Goal: Information Seeking & Learning: Learn about a topic

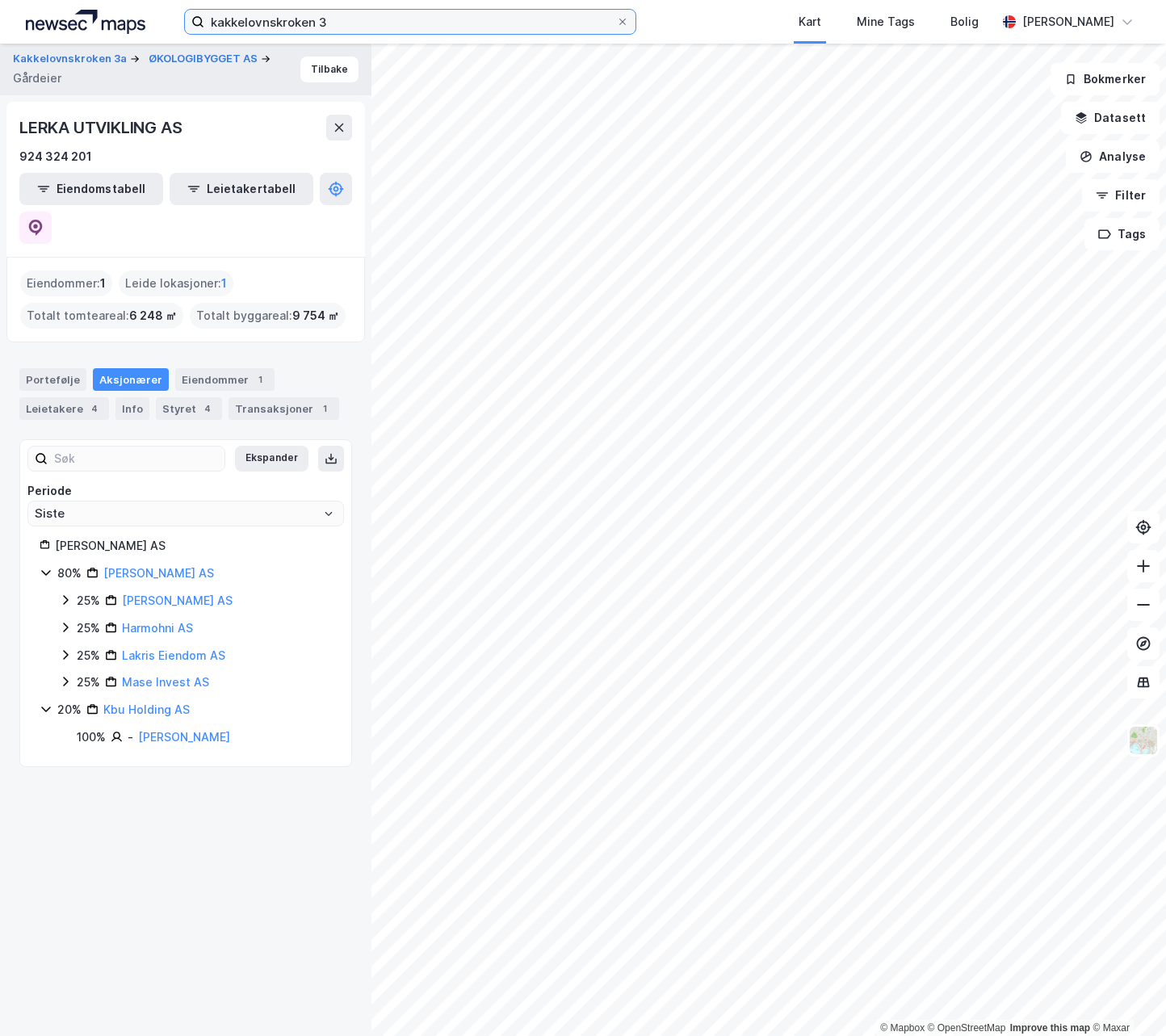
click at [265, 22] on input "kakkelovnskroken 3" at bounding box center [410, 21] width 412 height 24
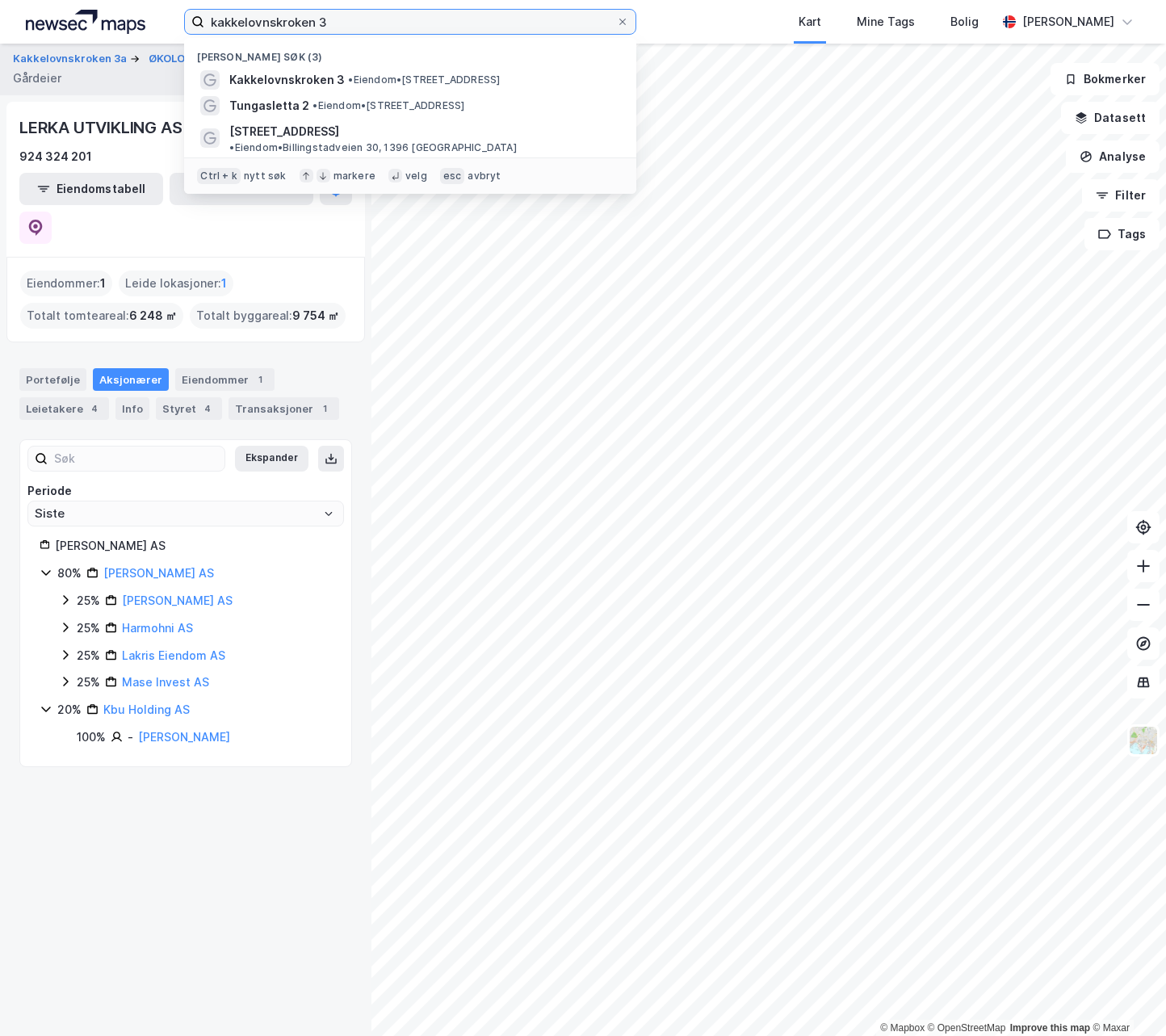
drag, startPoint x: 339, startPoint y: 22, endPoint x: 209, endPoint y: 29, distance: 130.2
click at [209, 29] on input "kakkelovnskroken 3" at bounding box center [410, 21] width 412 height 24
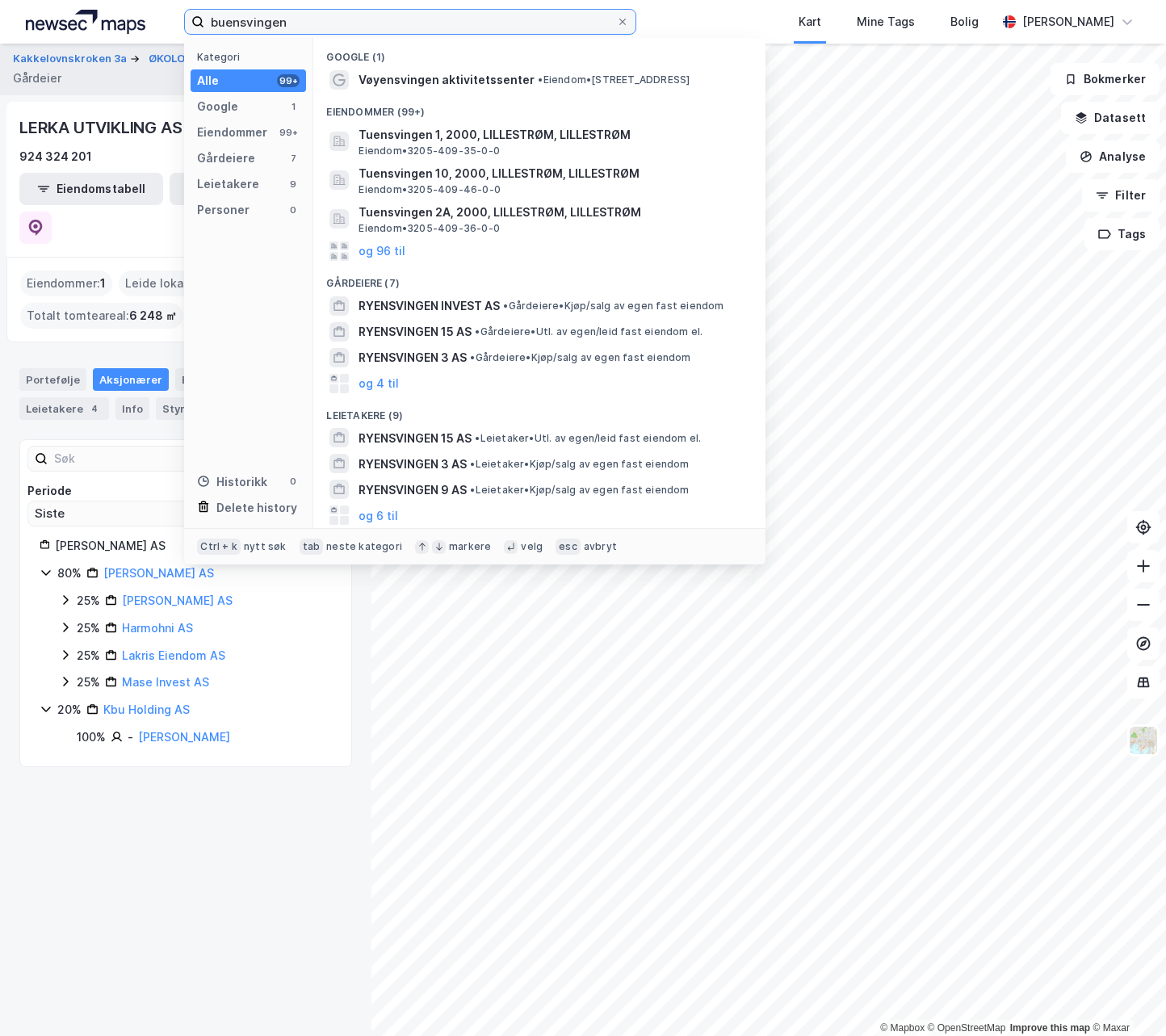
drag, startPoint x: 290, startPoint y: 25, endPoint x: 189, endPoint y: 28, distance: 101.0
click at [189, 28] on label "buensvingen" at bounding box center [410, 22] width 452 height 26
type input "skogenbuen"
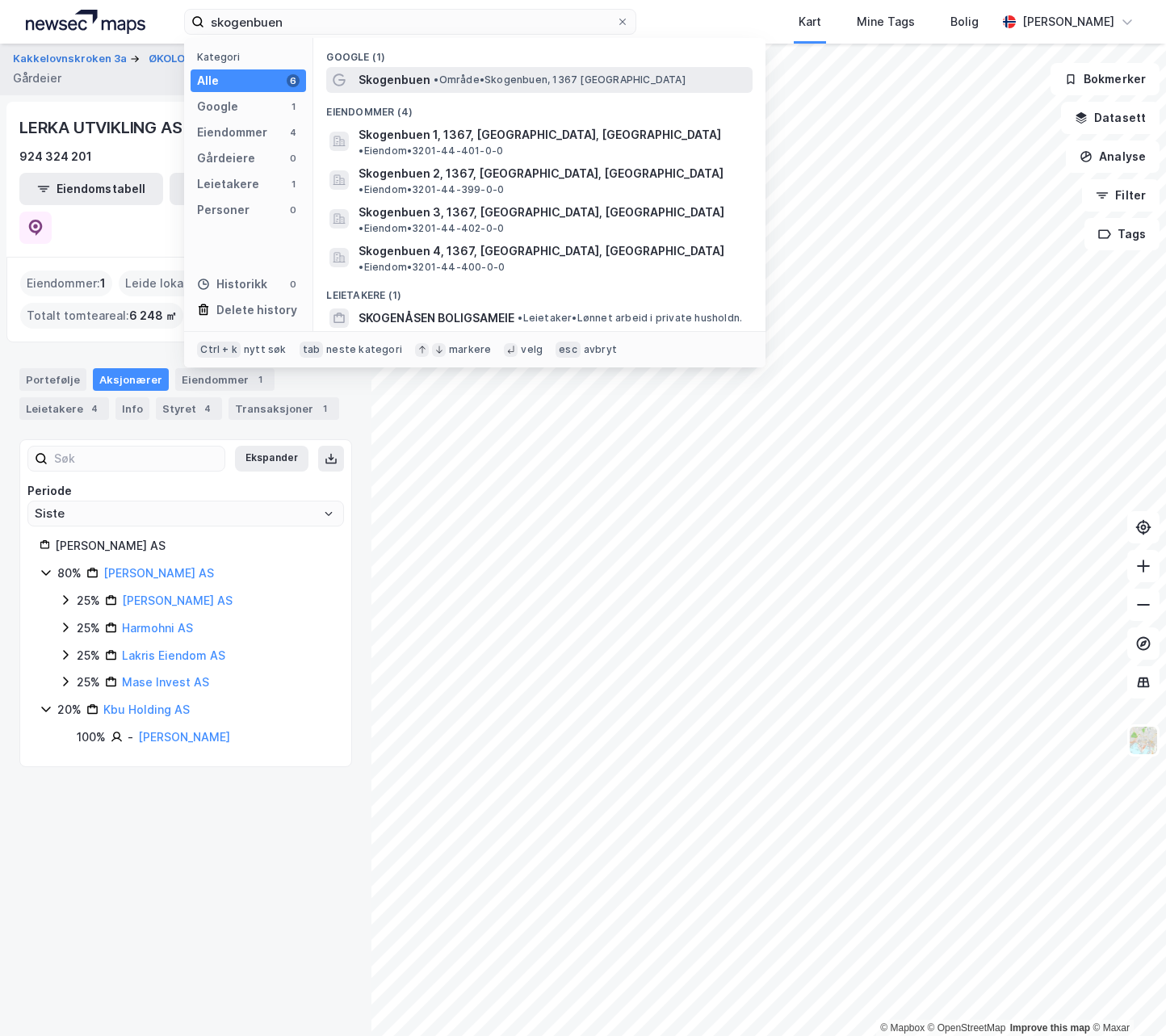
click at [382, 78] on span "Skogenbuen" at bounding box center [394, 79] width 72 height 19
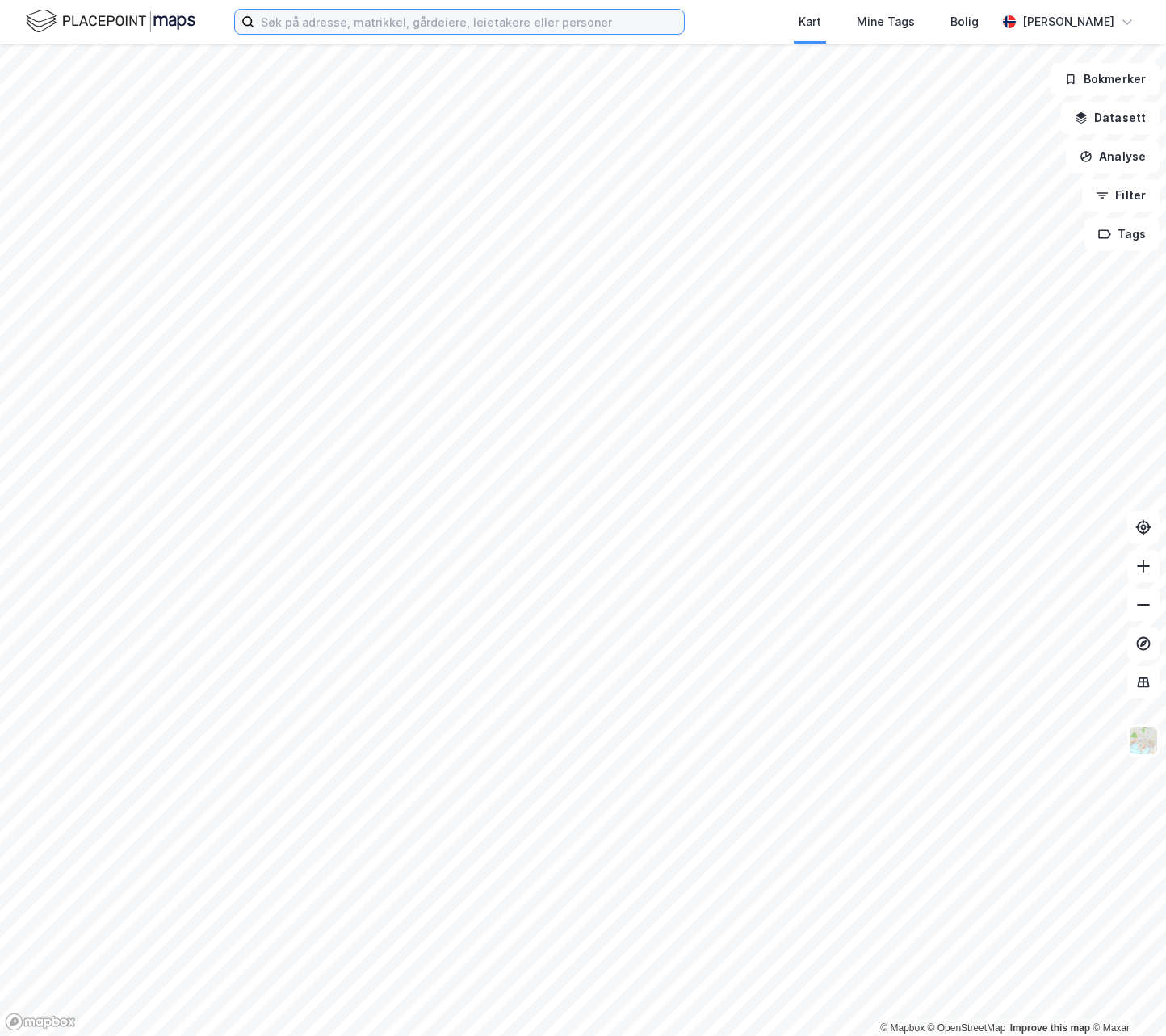
click at [333, 25] on input at bounding box center [468, 21] width 429 height 24
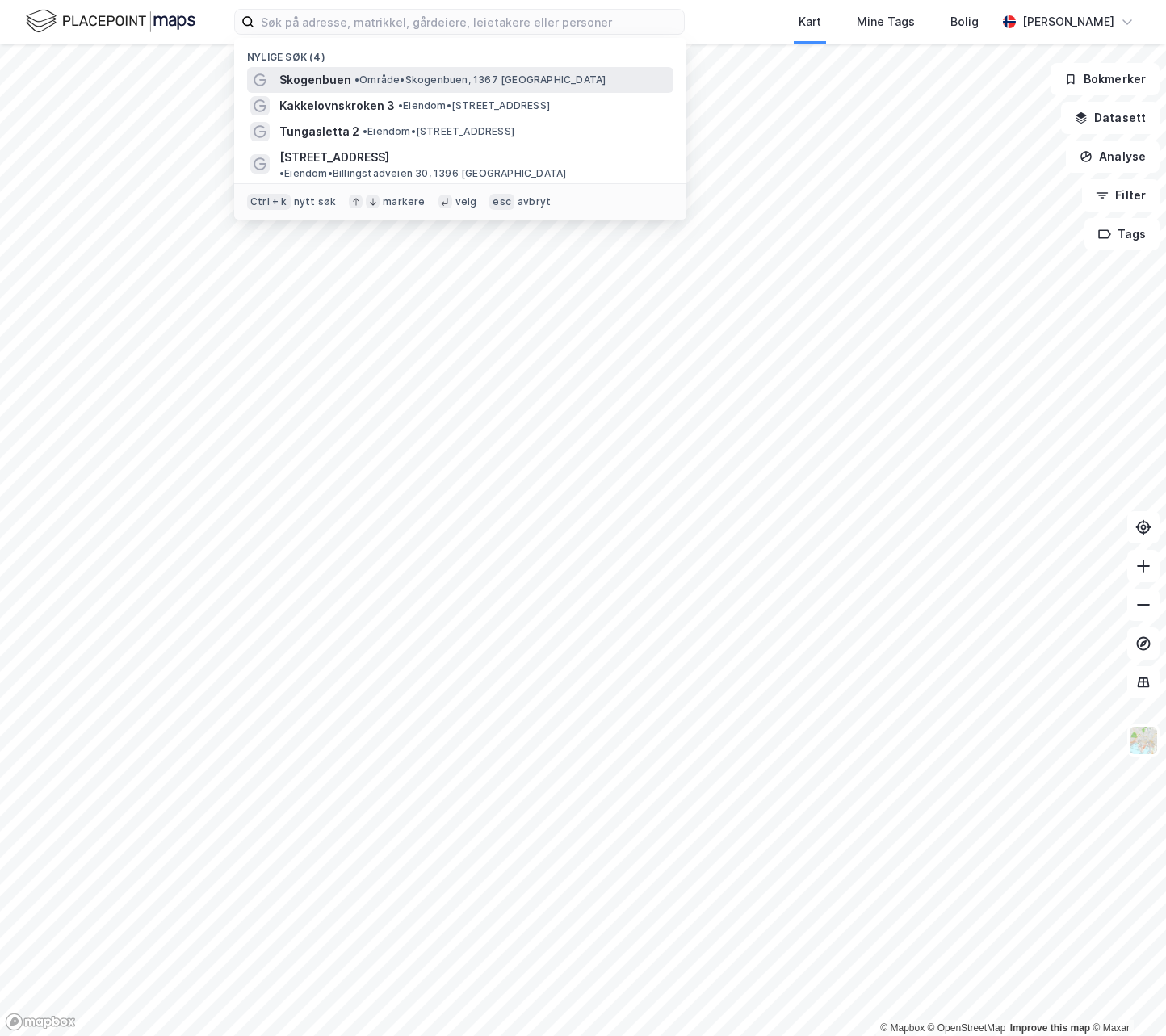
click at [325, 78] on span "Skogenbuen" at bounding box center [316, 79] width 72 height 19
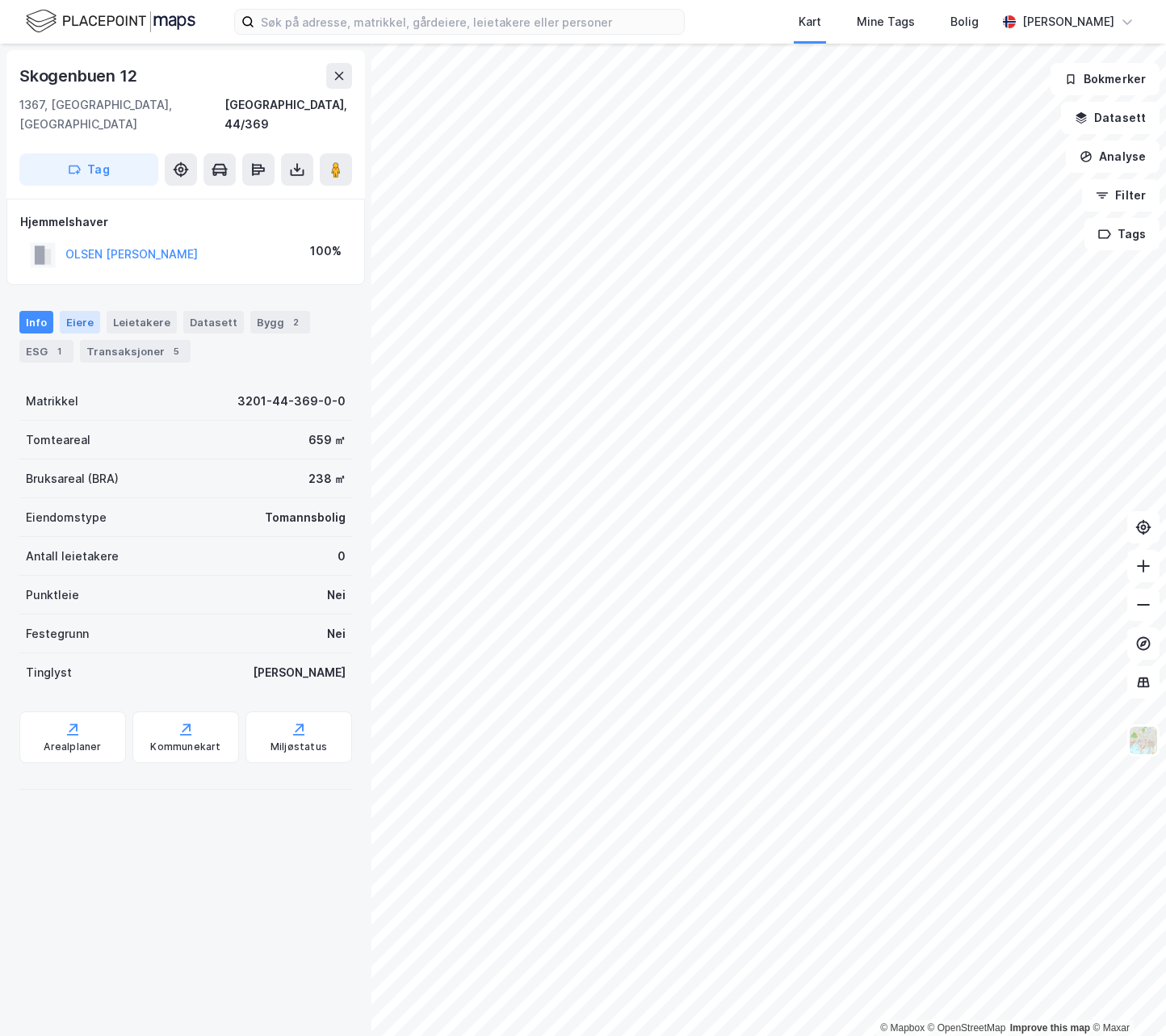
click at [80, 311] on div "Eiere" at bounding box center [80, 322] width 41 height 22
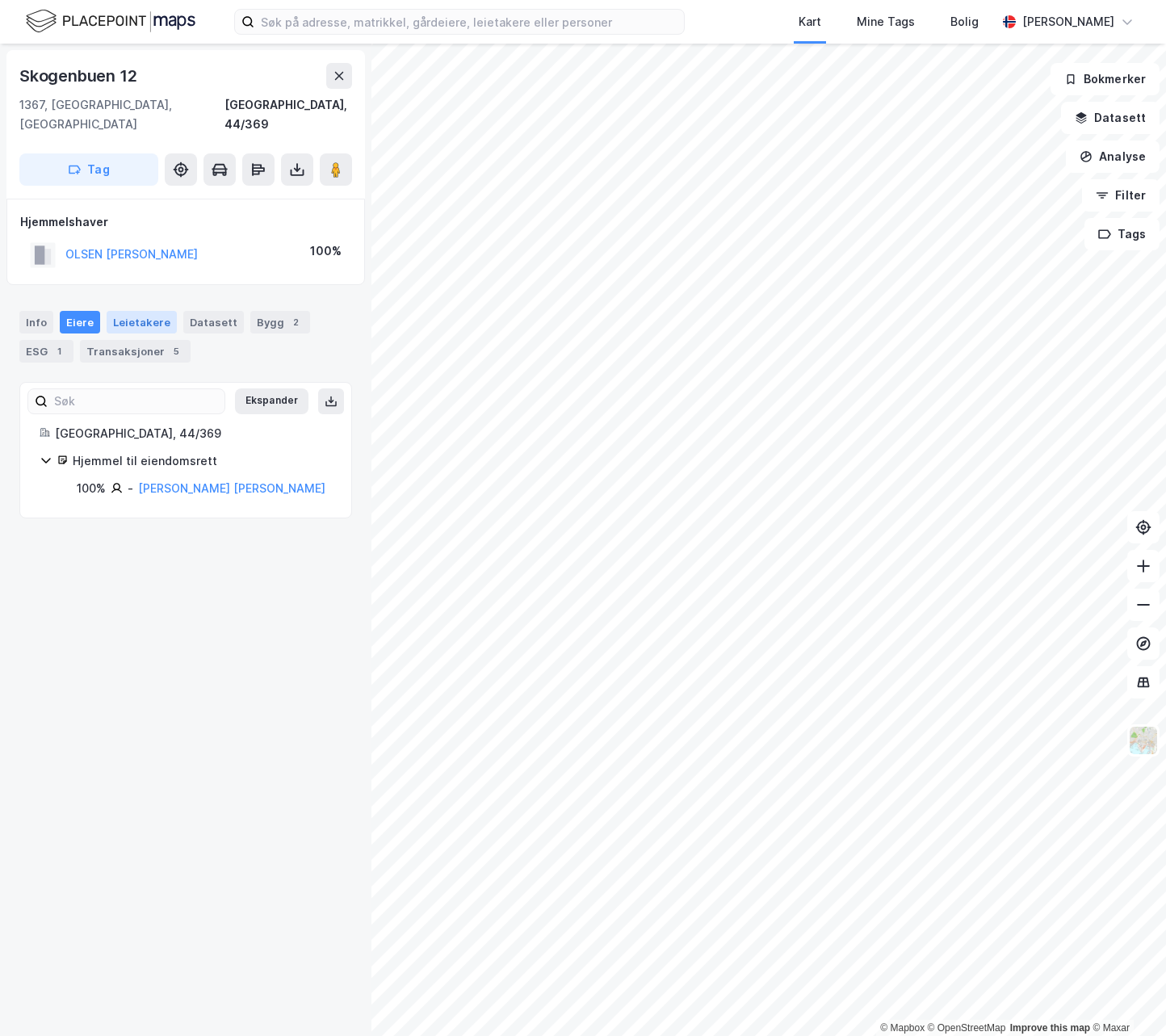
click at [123, 311] on div "Leietakere" at bounding box center [141, 322] width 70 height 22
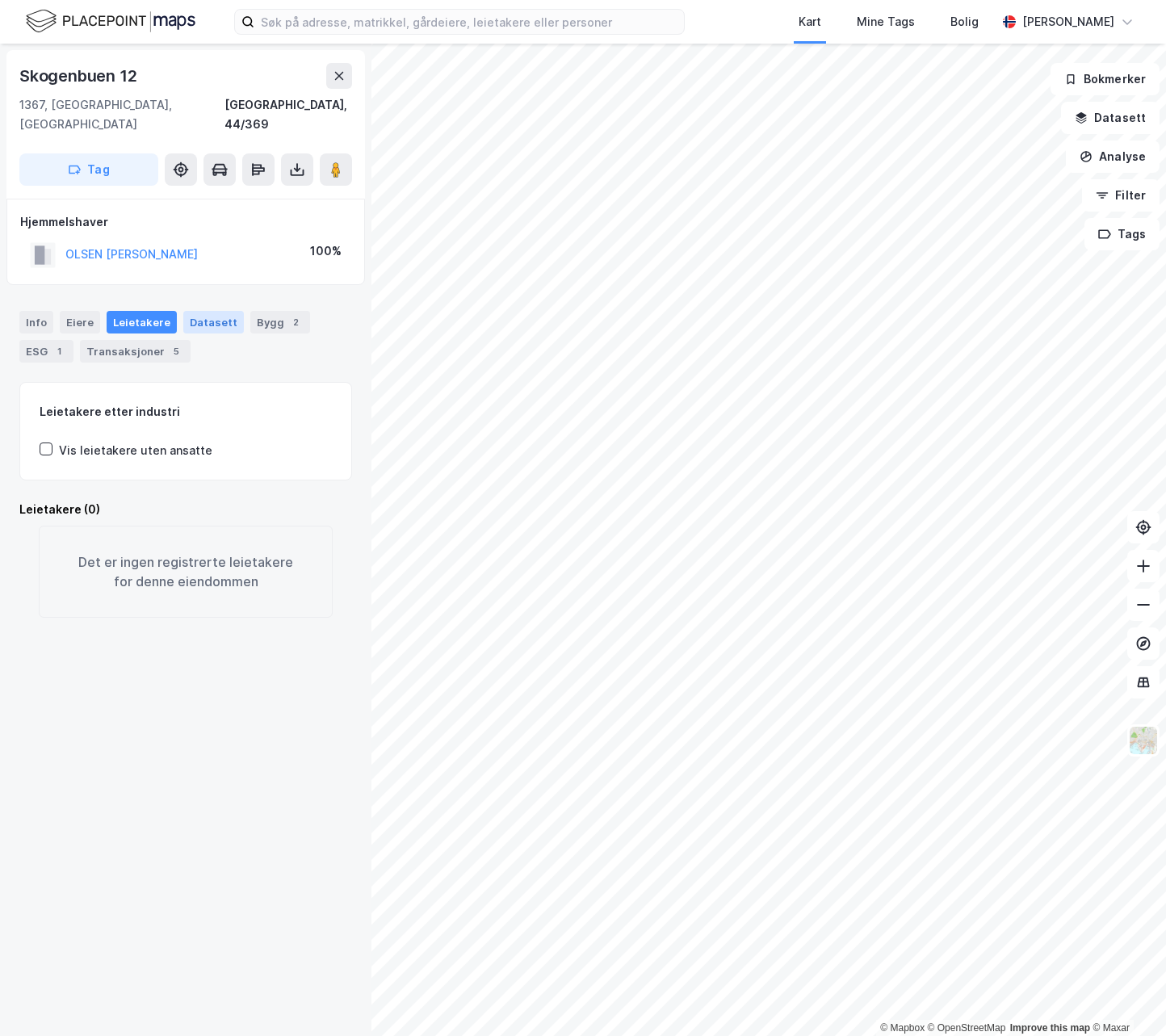
drag, startPoint x: 190, startPoint y: 295, endPoint x: 207, endPoint y: 303, distance: 18.8
click at [190, 311] on div "Datasett" at bounding box center [213, 322] width 61 height 22
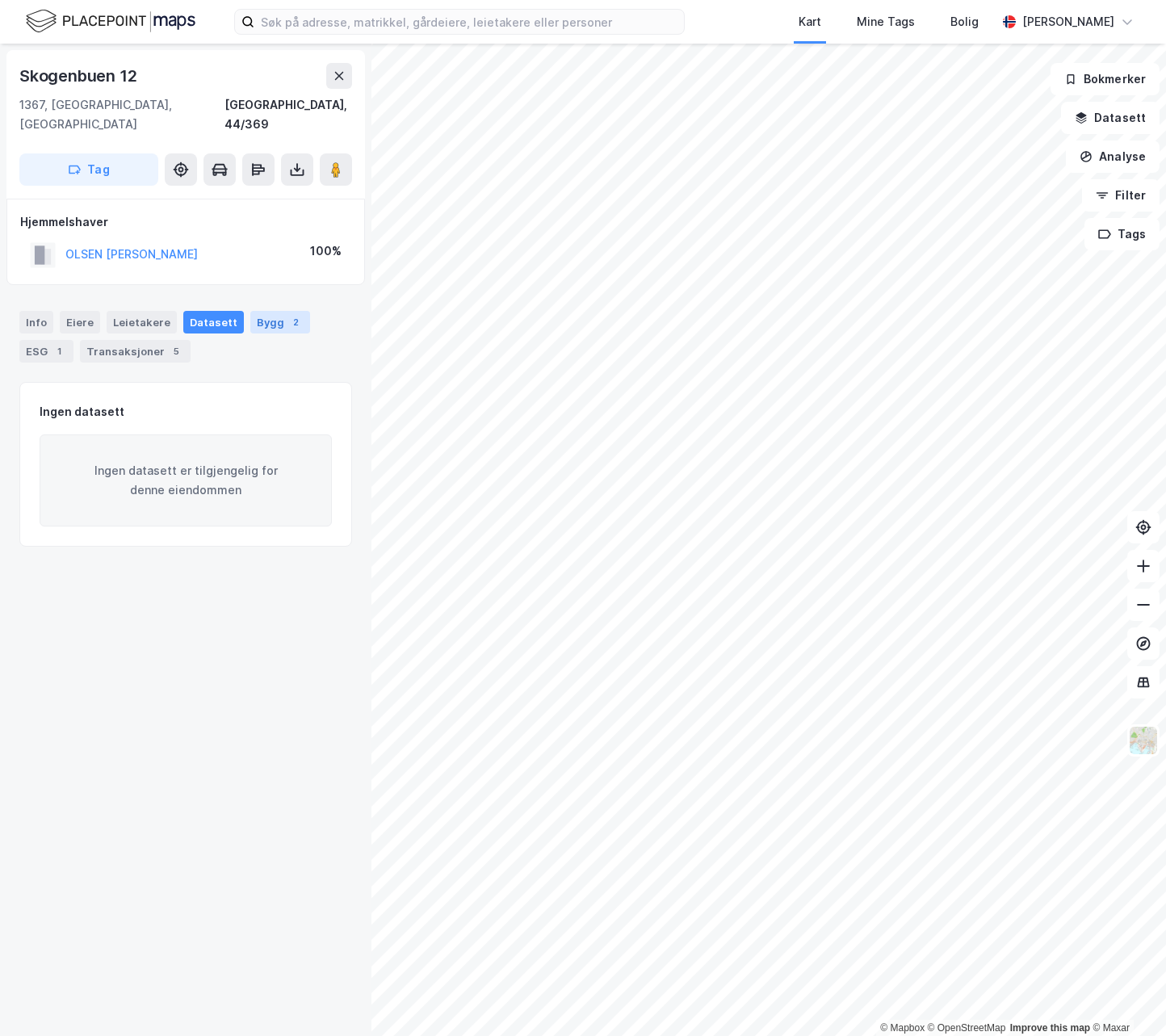
click at [250, 311] on div "Bygg 2" at bounding box center [280, 322] width 60 height 22
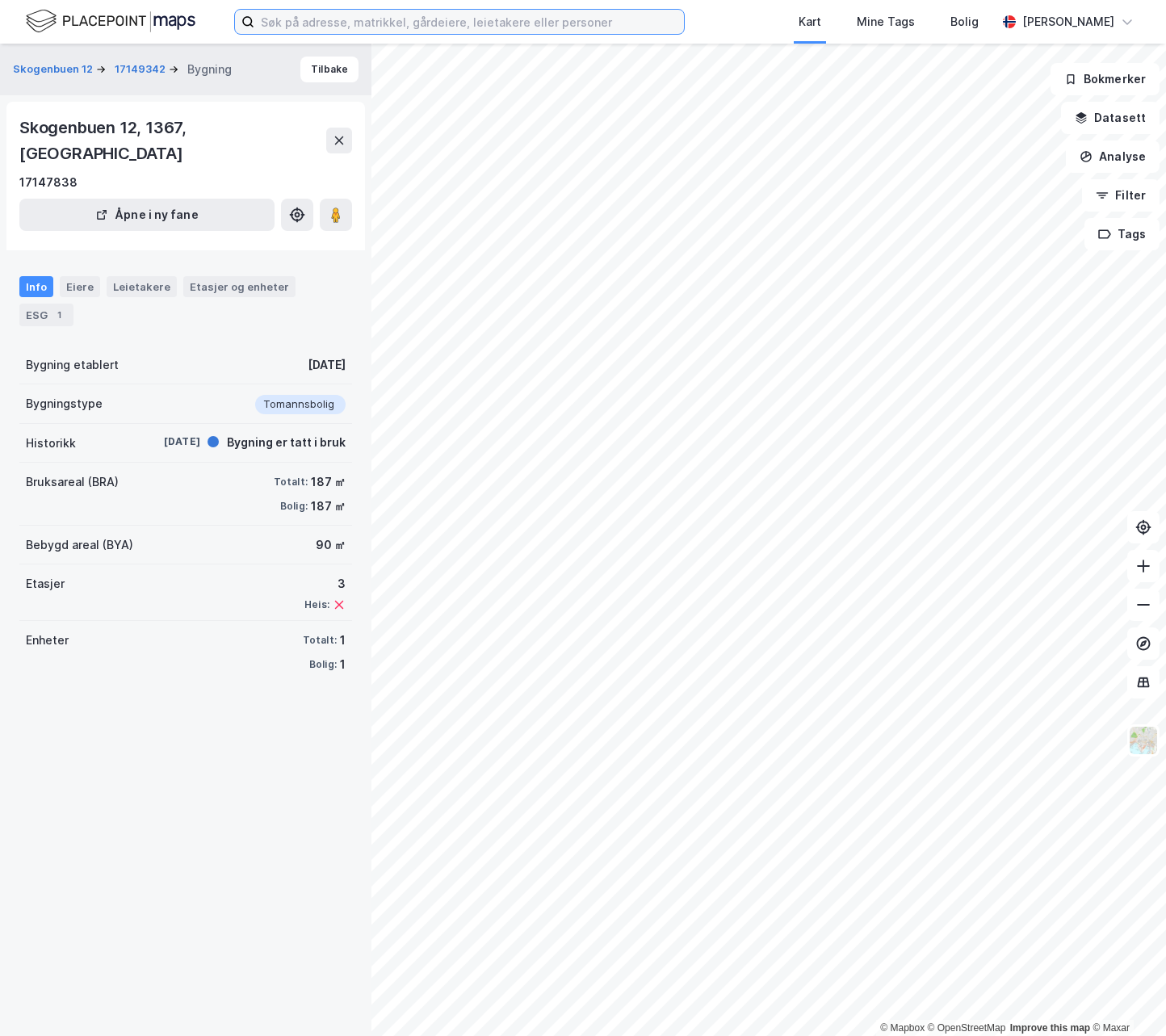
click at [372, 20] on input at bounding box center [468, 21] width 429 height 24
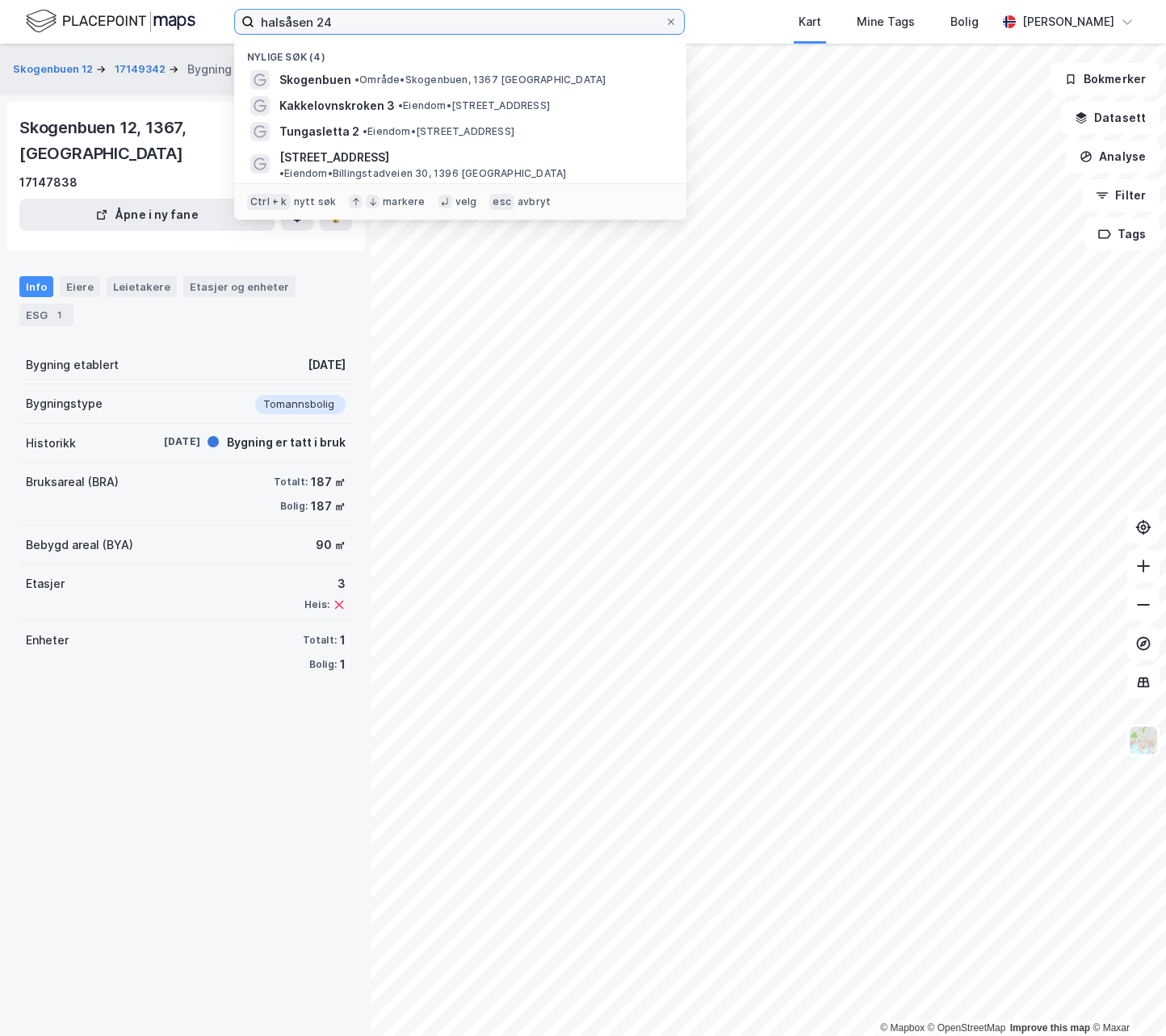
type input "halsåsen 24"
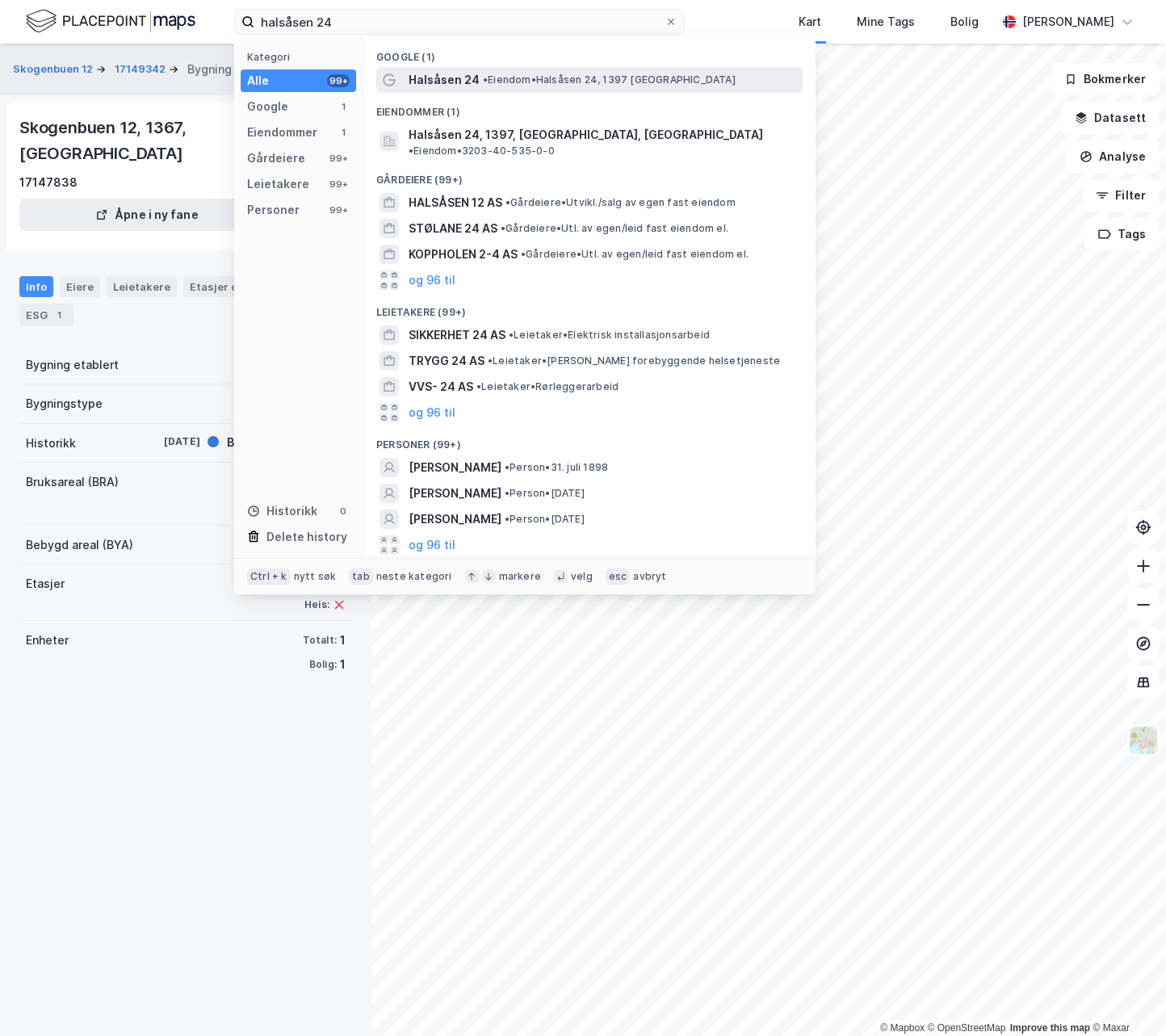
click at [459, 80] on span "Halsåsen 24" at bounding box center [443, 79] width 71 height 19
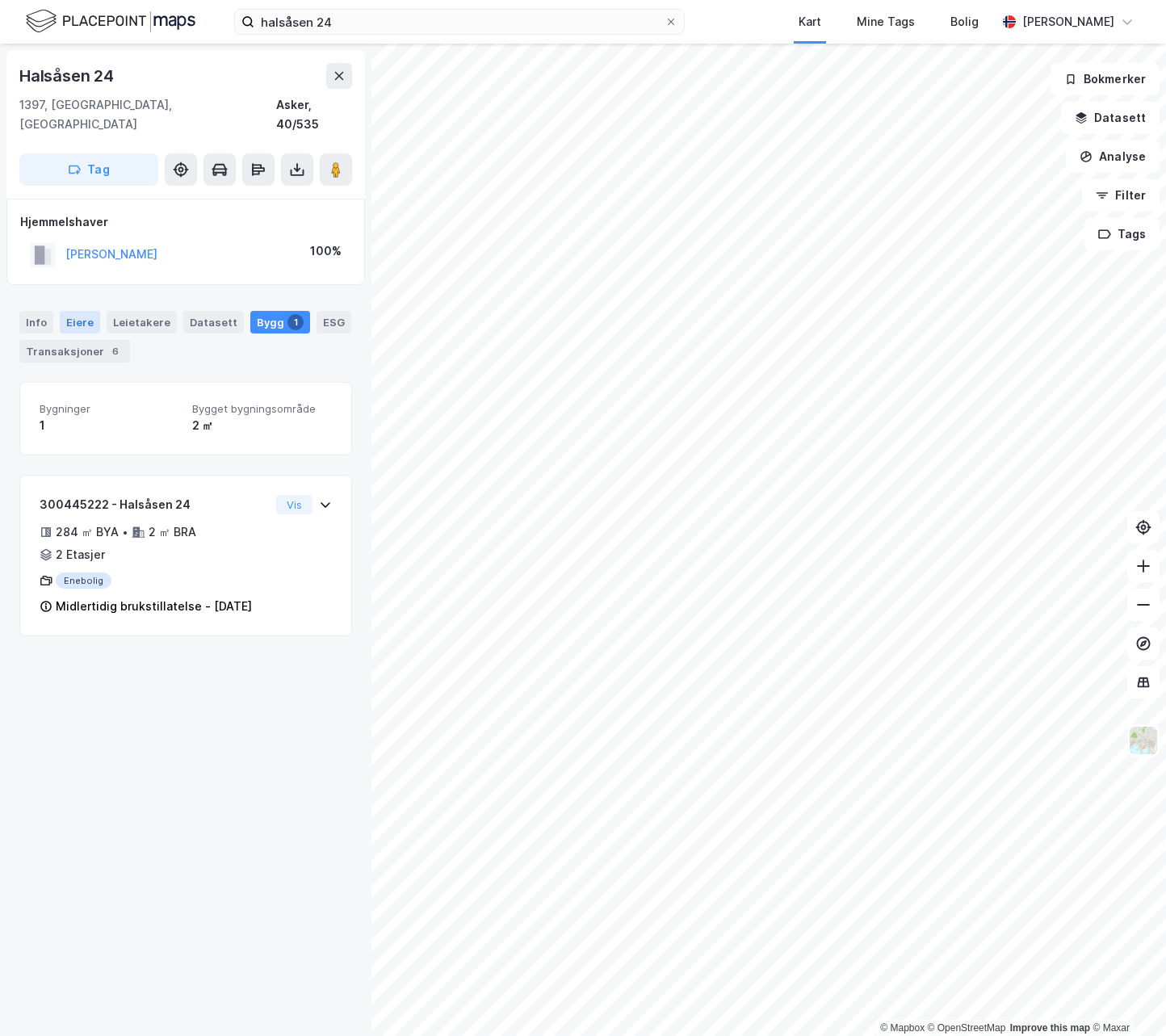
click at [82, 311] on div "Eiere" at bounding box center [80, 322] width 41 height 22
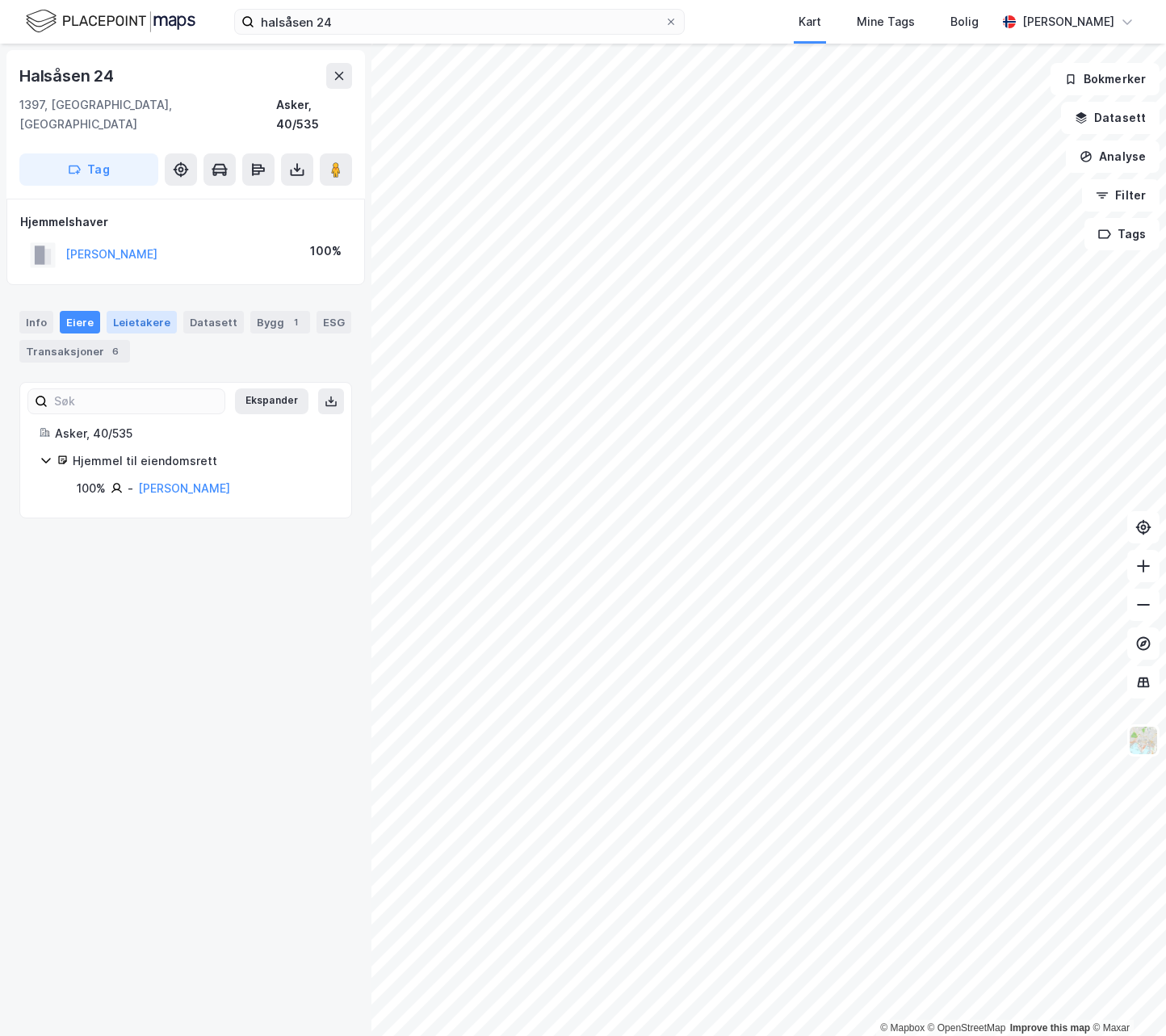
click at [148, 311] on div "Leietakere" at bounding box center [141, 322] width 70 height 22
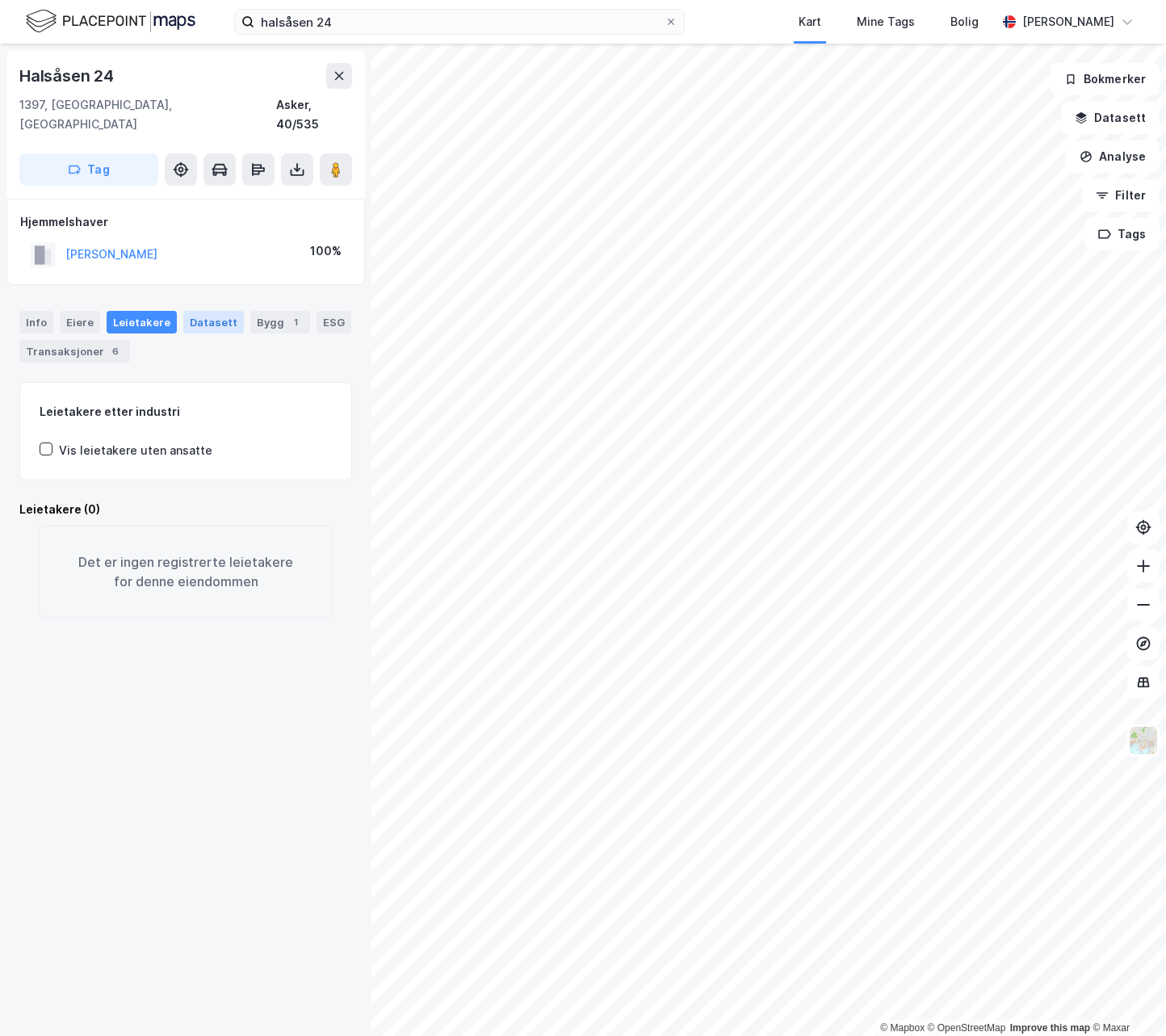
click at [190, 311] on div "Datasett" at bounding box center [213, 322] width 61 height 22
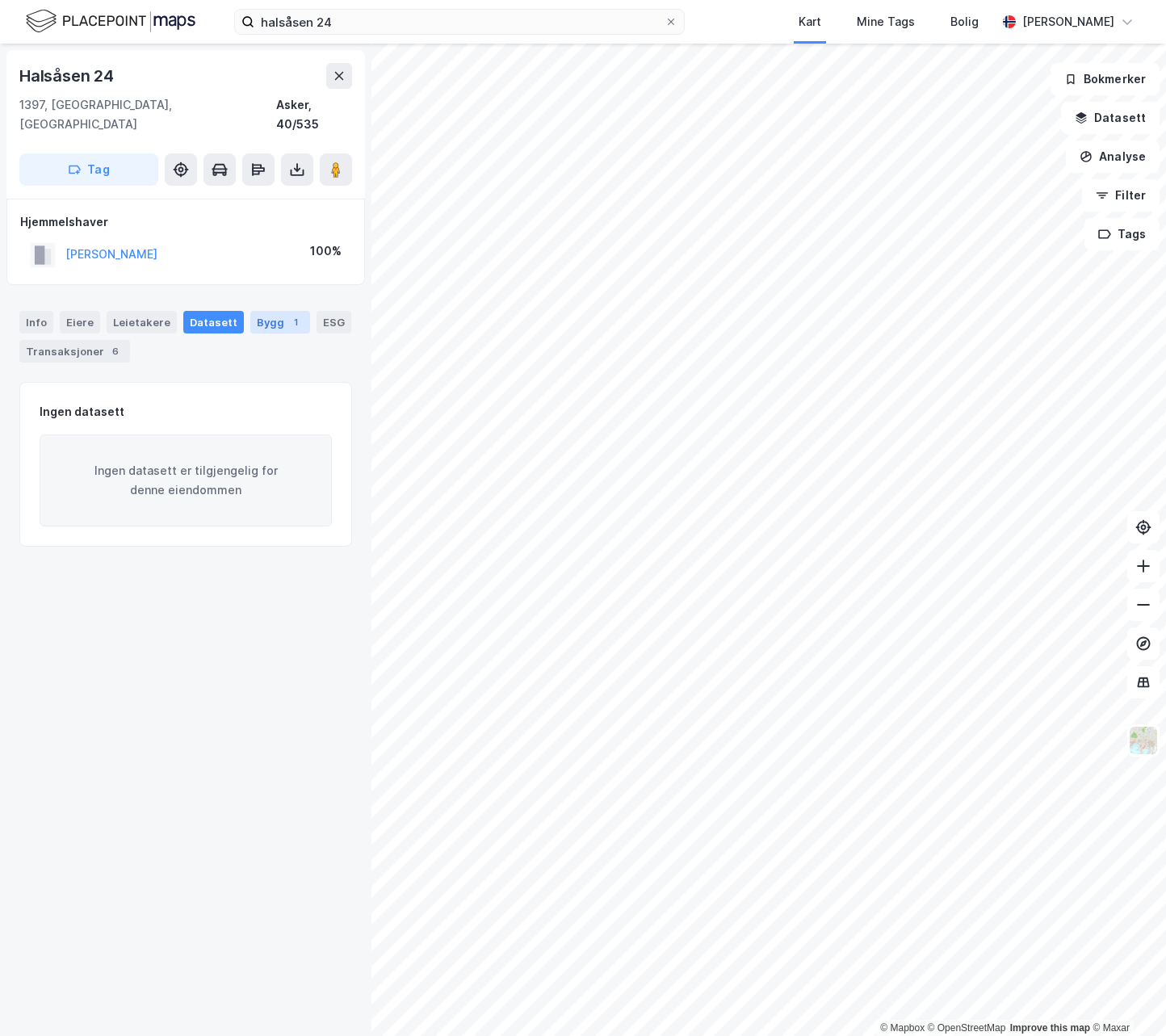
click at [265, 311] on div "Bygg 1" at bounding box center [280, 322] width 60 height 22
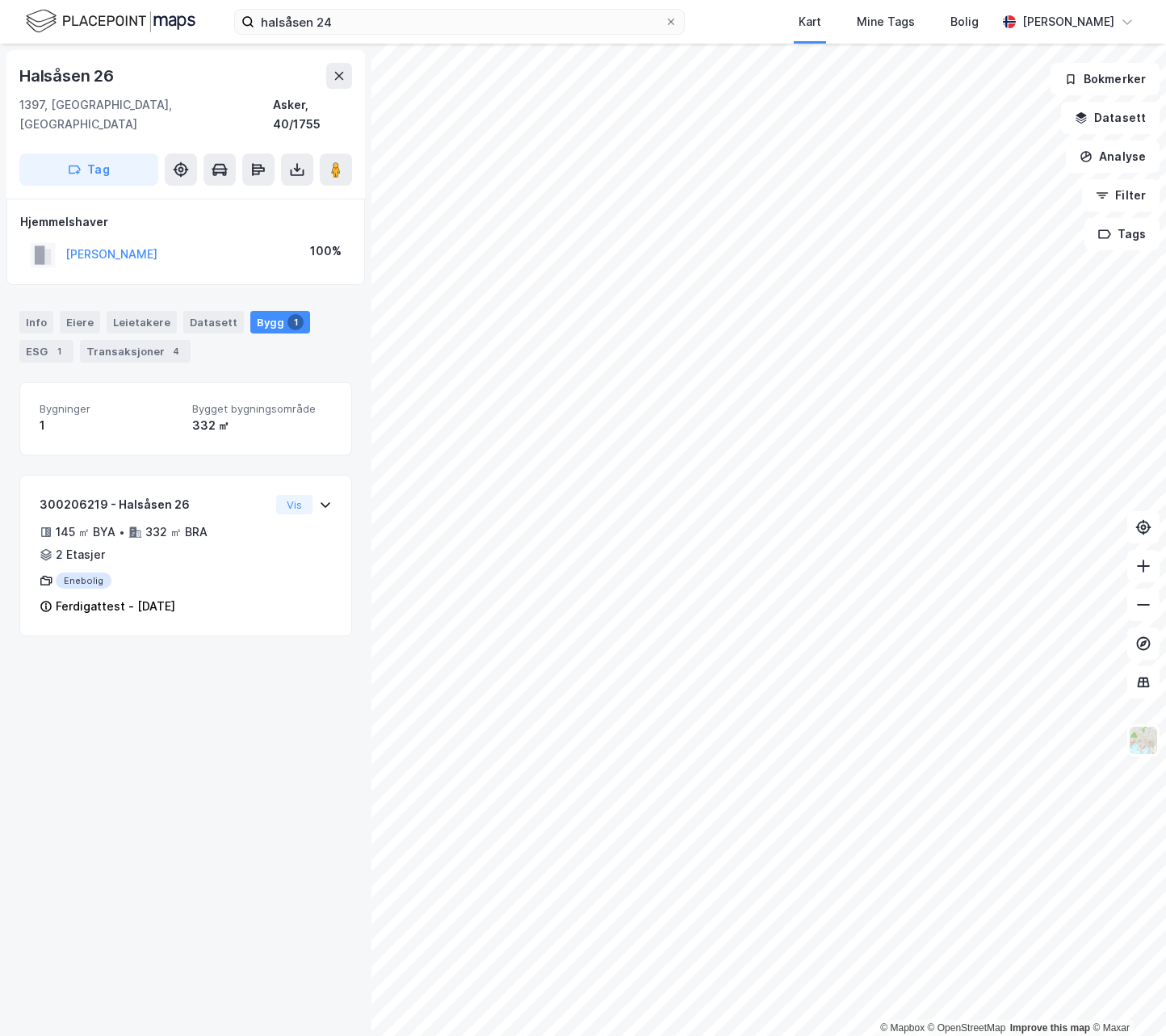
click at [258, 402] on span "Bygget bygningsområde" at bounding box center [261, 408] width 139 height 14
click at [67, 311] on div "Eiere" at bounding box center [80, 322] width 41 height 22
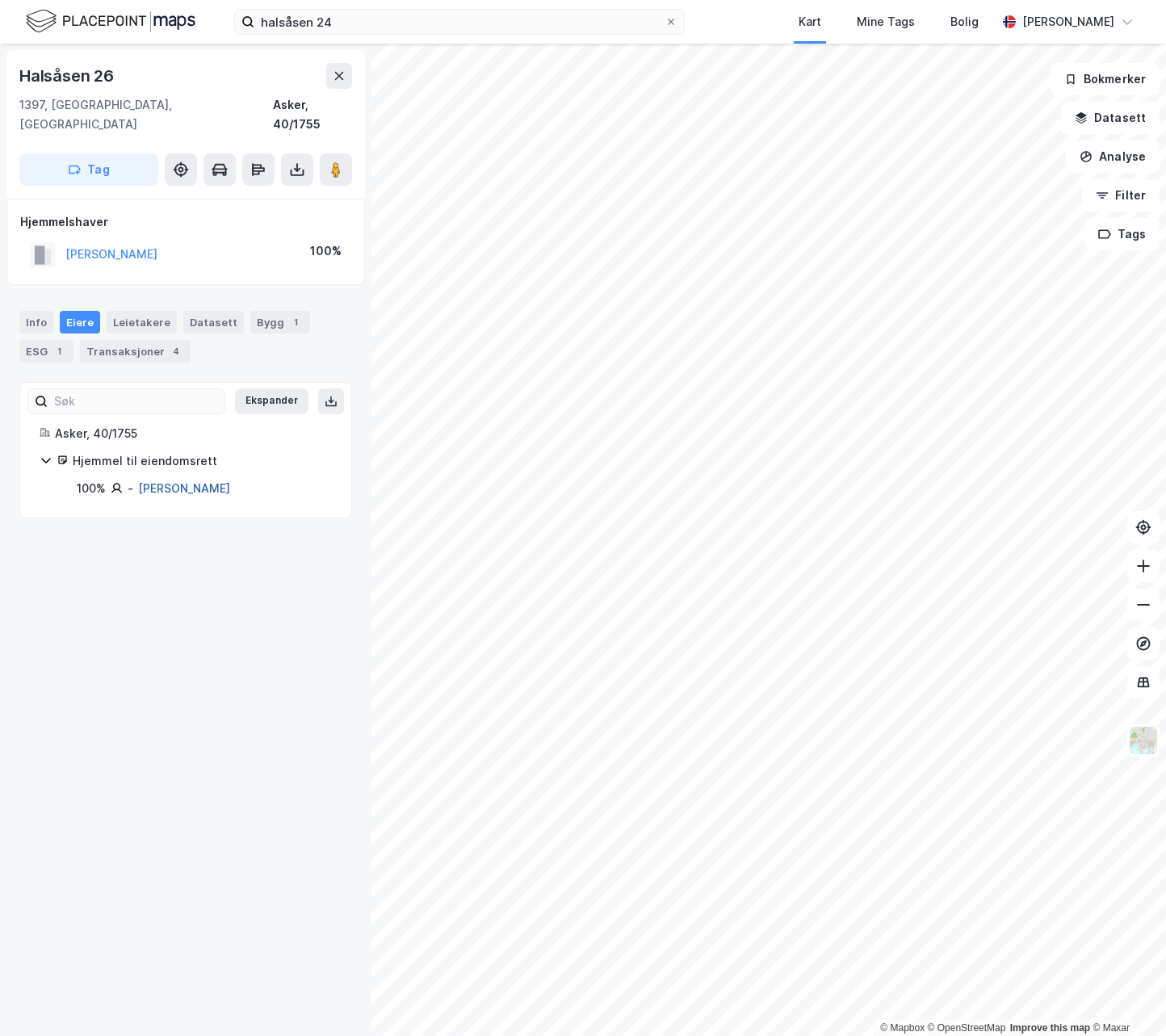
click at [194, 481] on link "Ramstad Rasmus" at bounding box center [185, 488] width 92 height 14
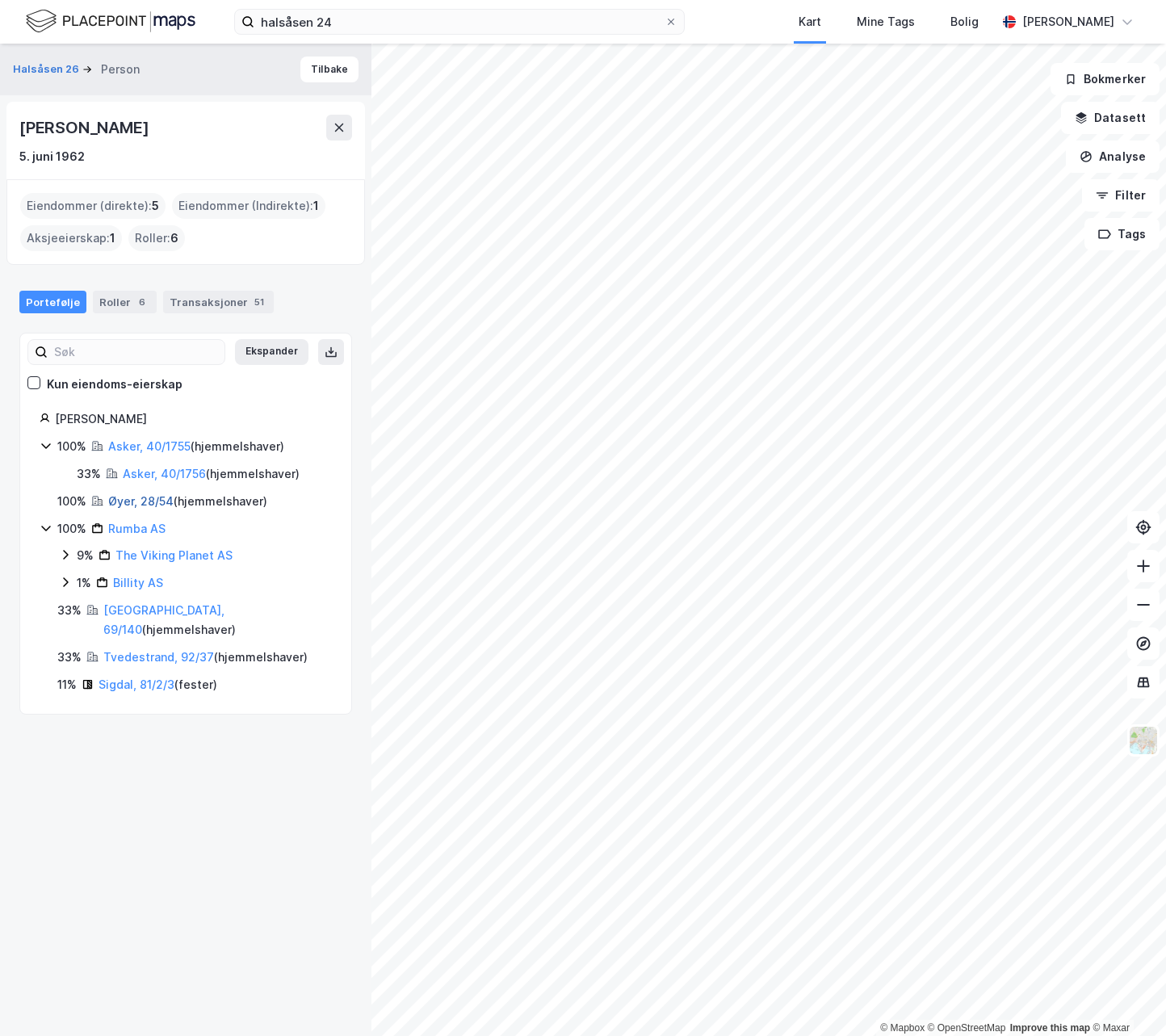
click at [137, 499] on link "Øyer, 28/54" at bounding box center [140, 500] width 66 height 14
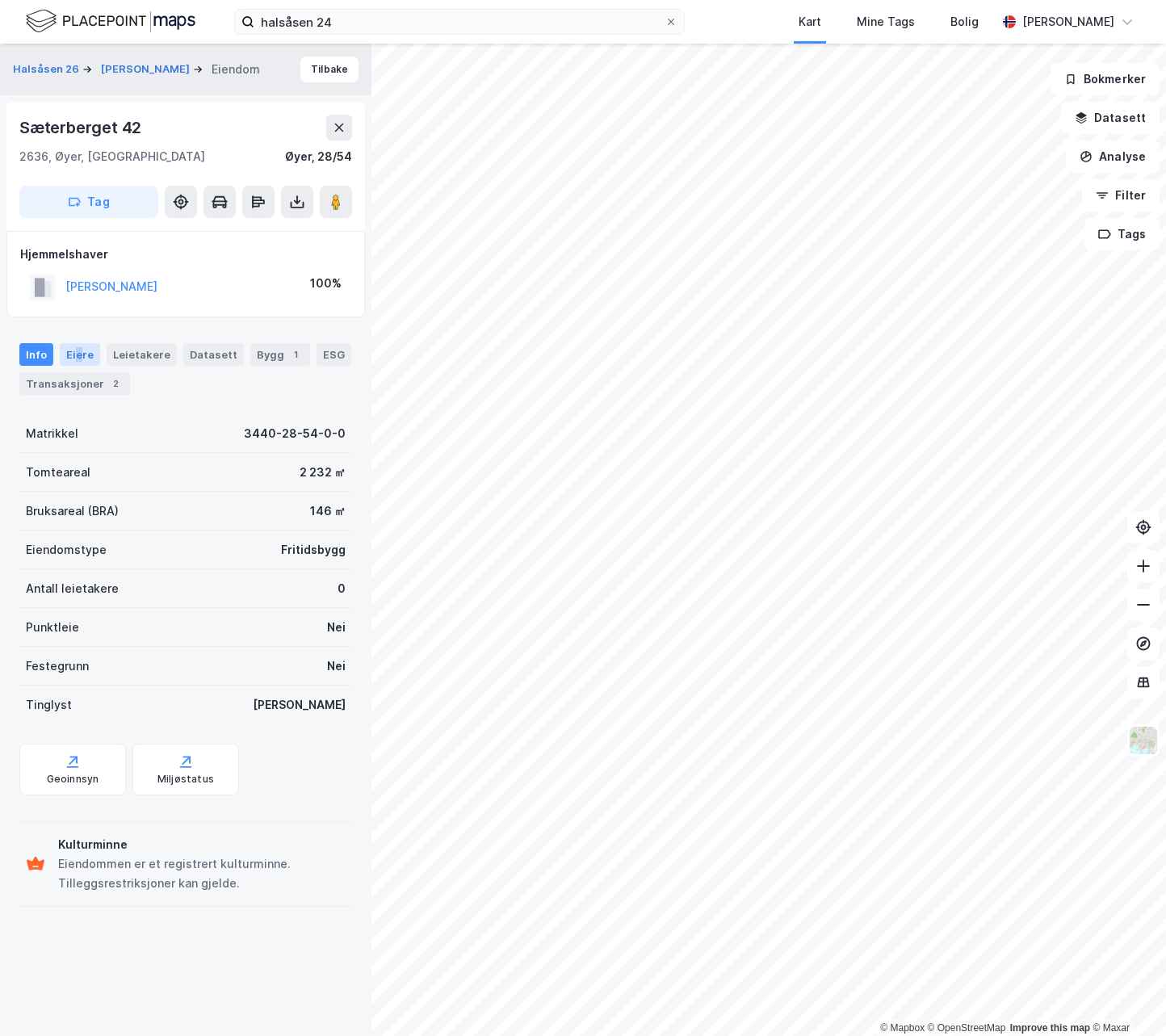
click at [78, 354] on div "Eiere" at bounding box center [80, 355] width 41 height 22
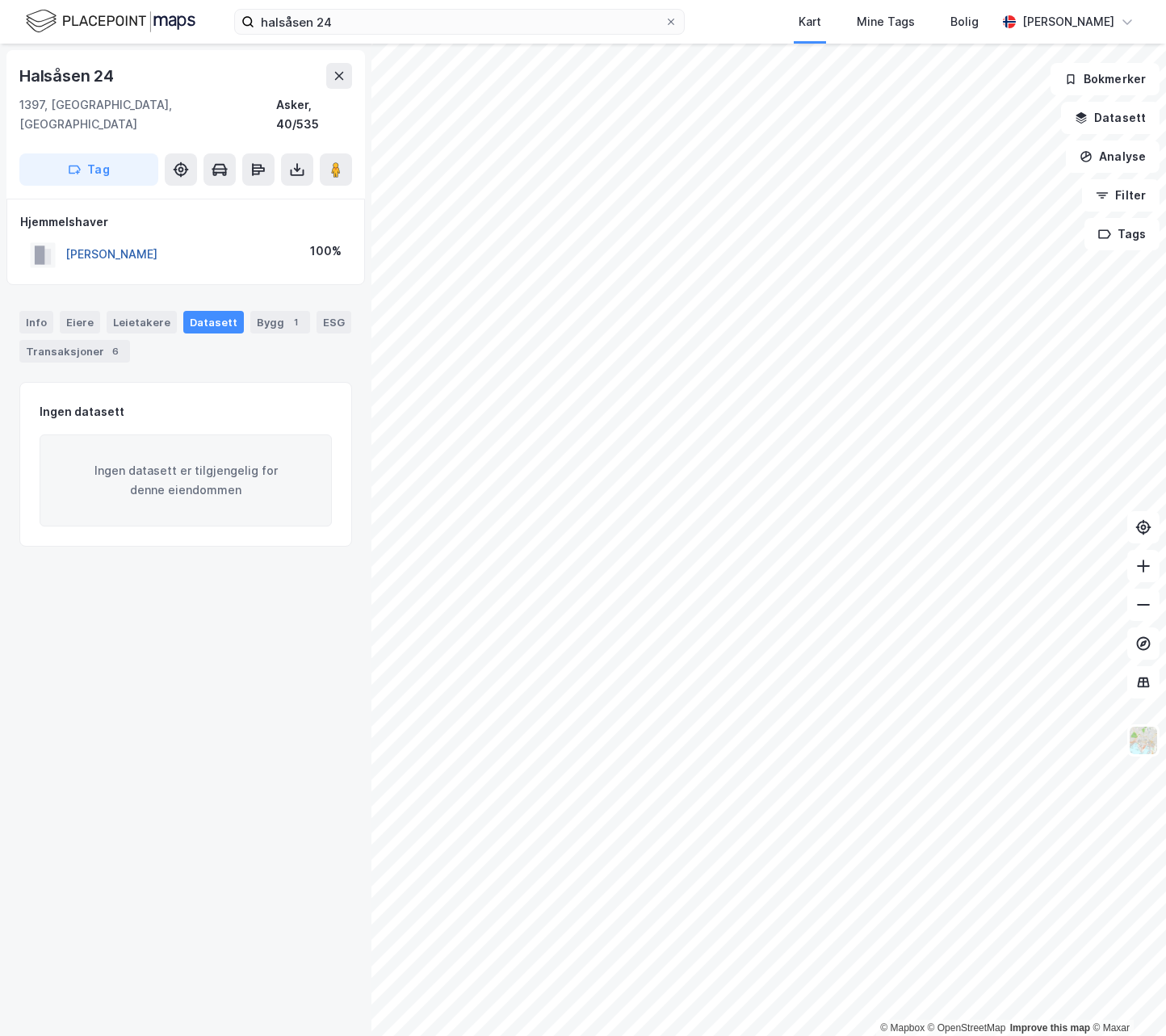
click at [0, 0] on button "[PERSON_NAME]" at bounding box center [0, 0] width 0 height 0
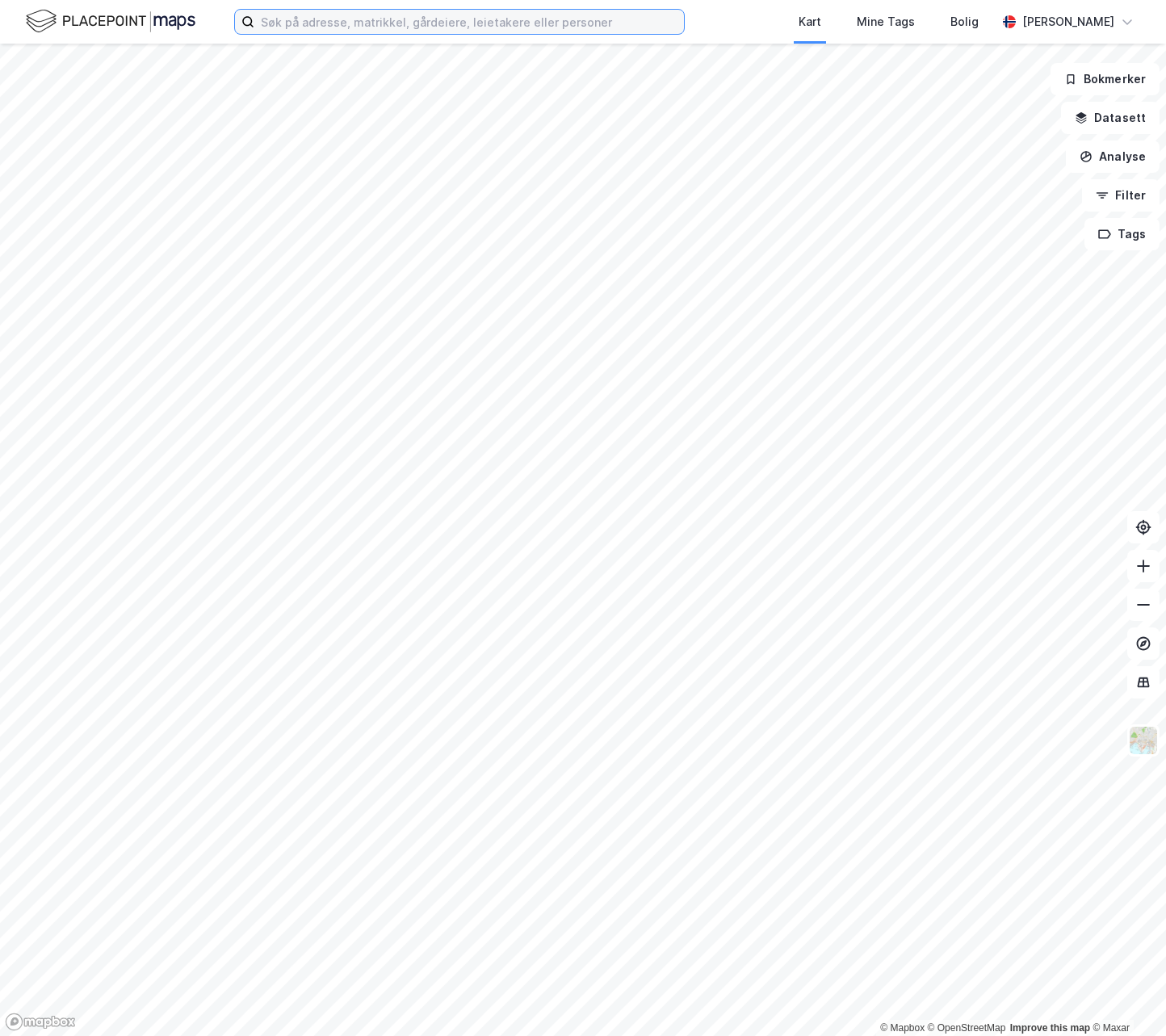
click at [331, 18] on input at bounding box center [468, 21] width 429 height 24
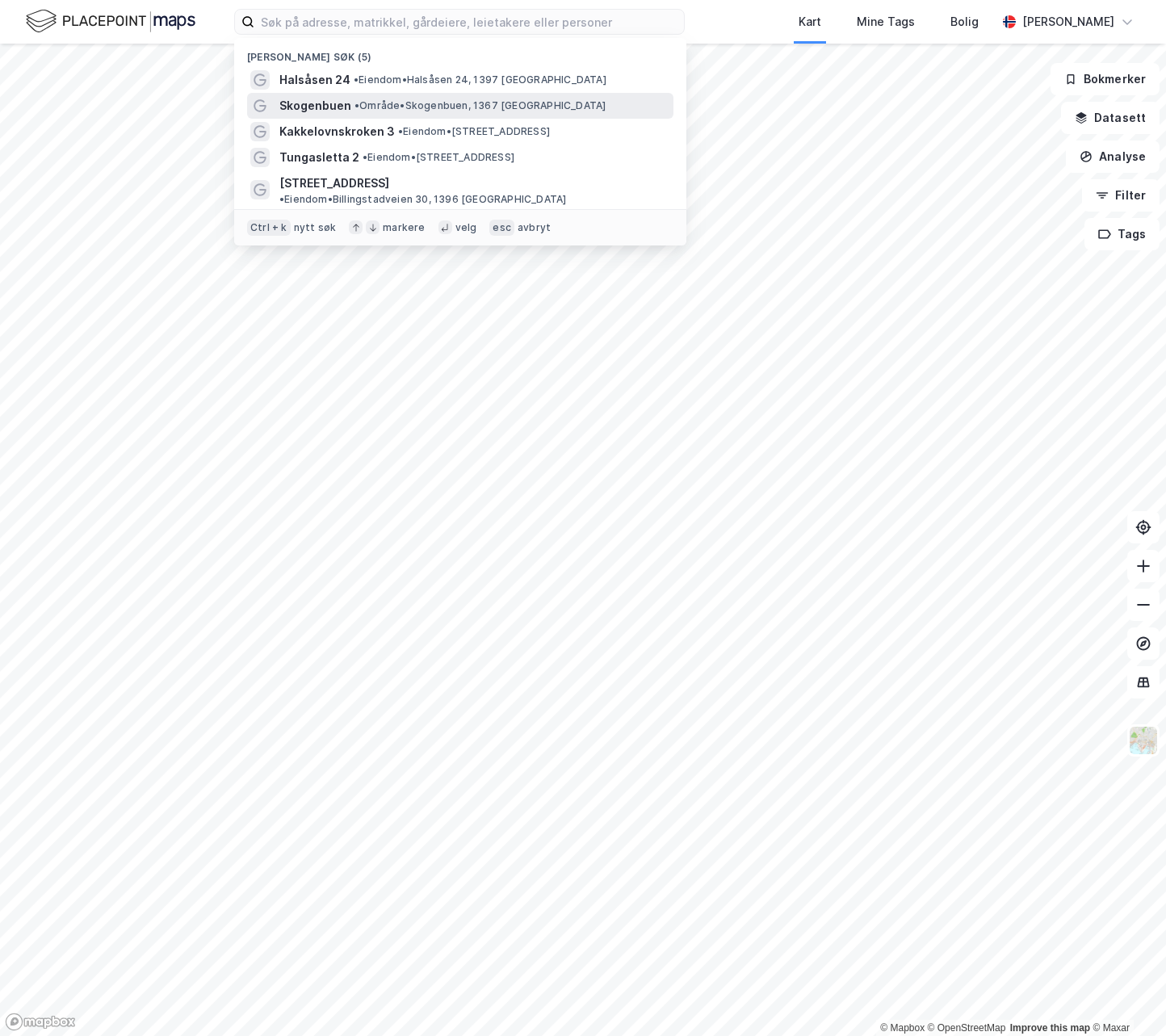
click at [331, 106] on span "Skogenbuen" at bounding box center [316, 105] width 72 height 19
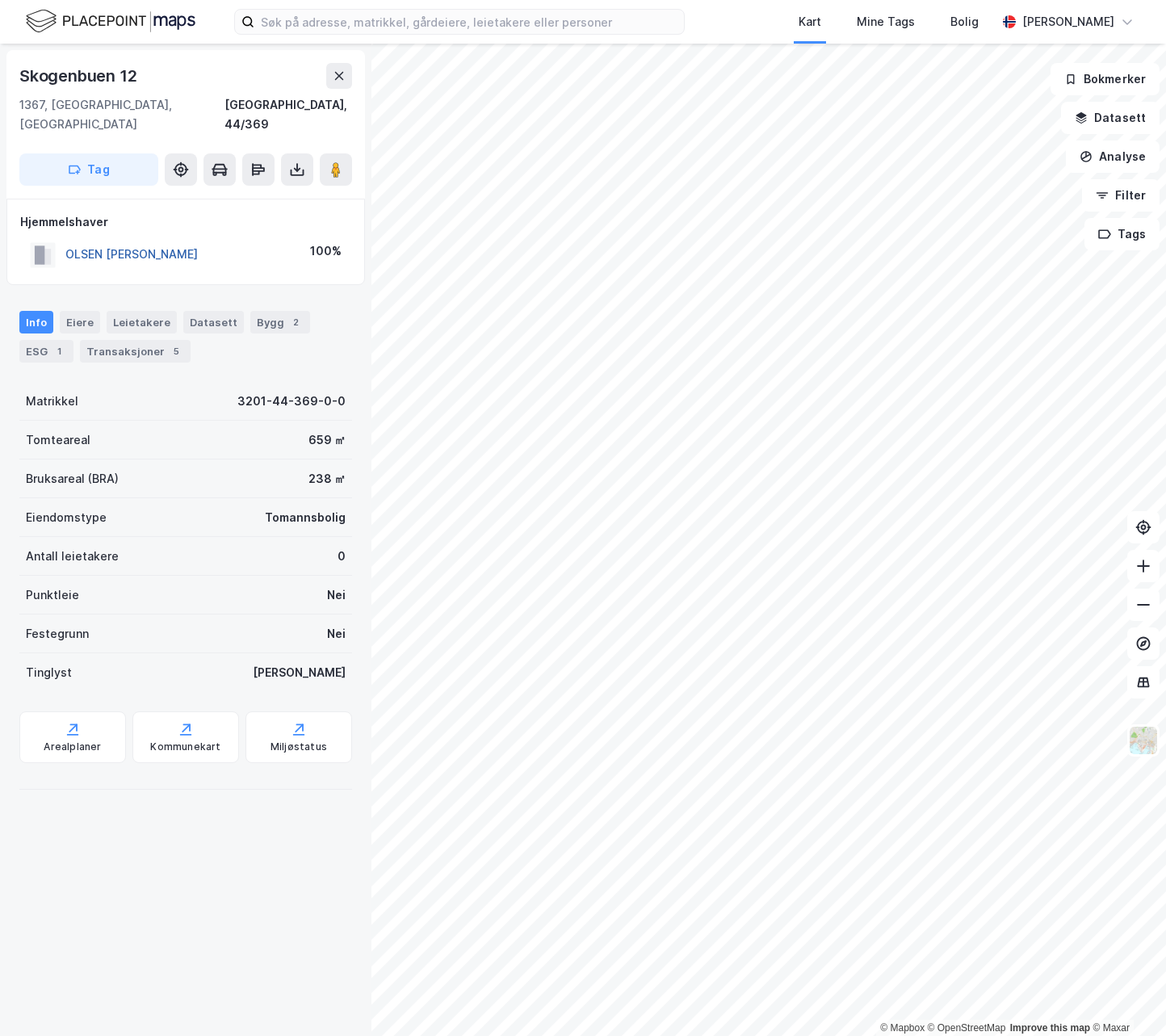
click at [0, 0] on button "OLSEN GJERTRUD B SMITH" at bounding box center [0, 0] width 0 height 0
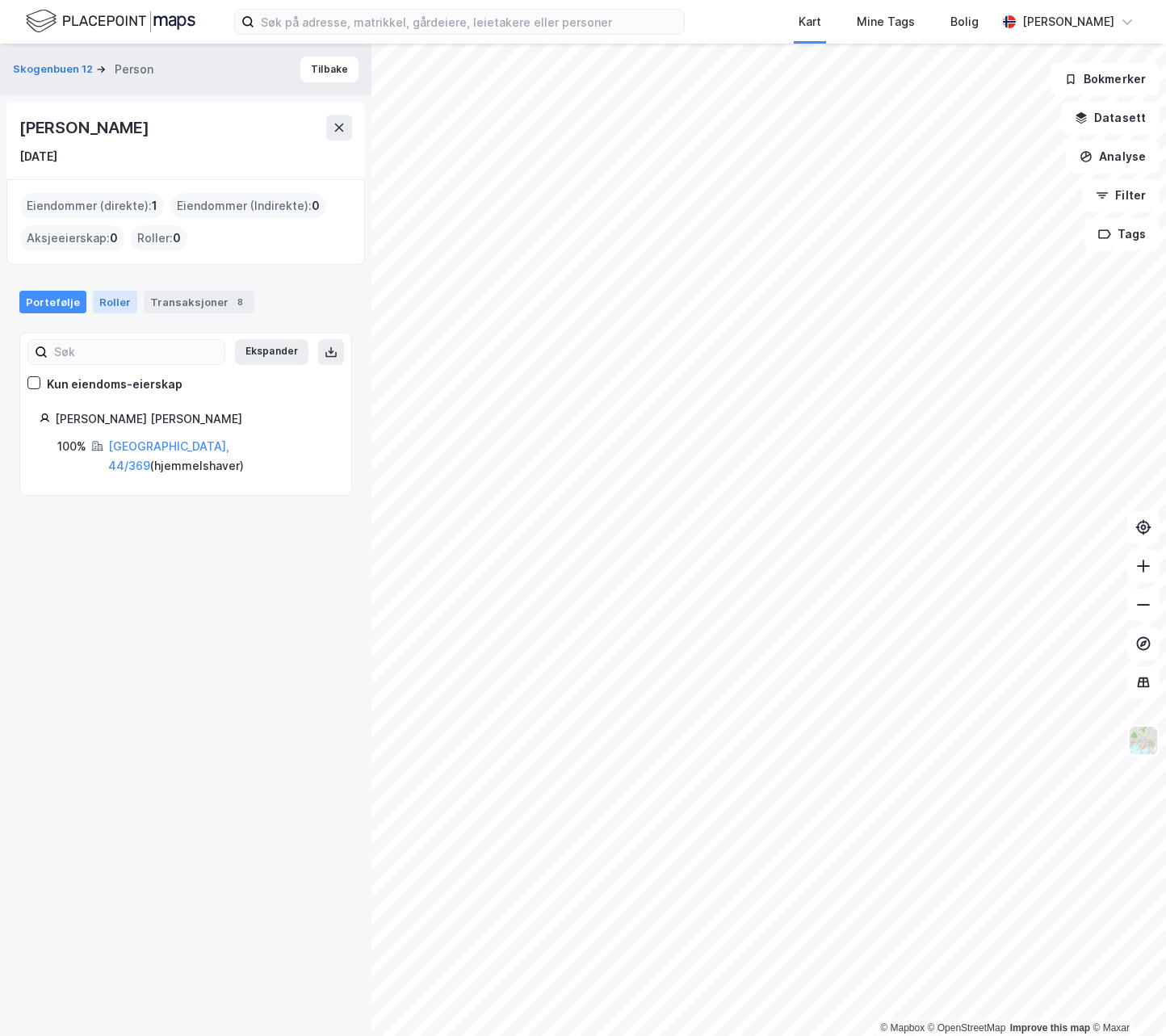
click at [110, 303] on div "Roller" at bounding box center [115, 302] width 44 height 22
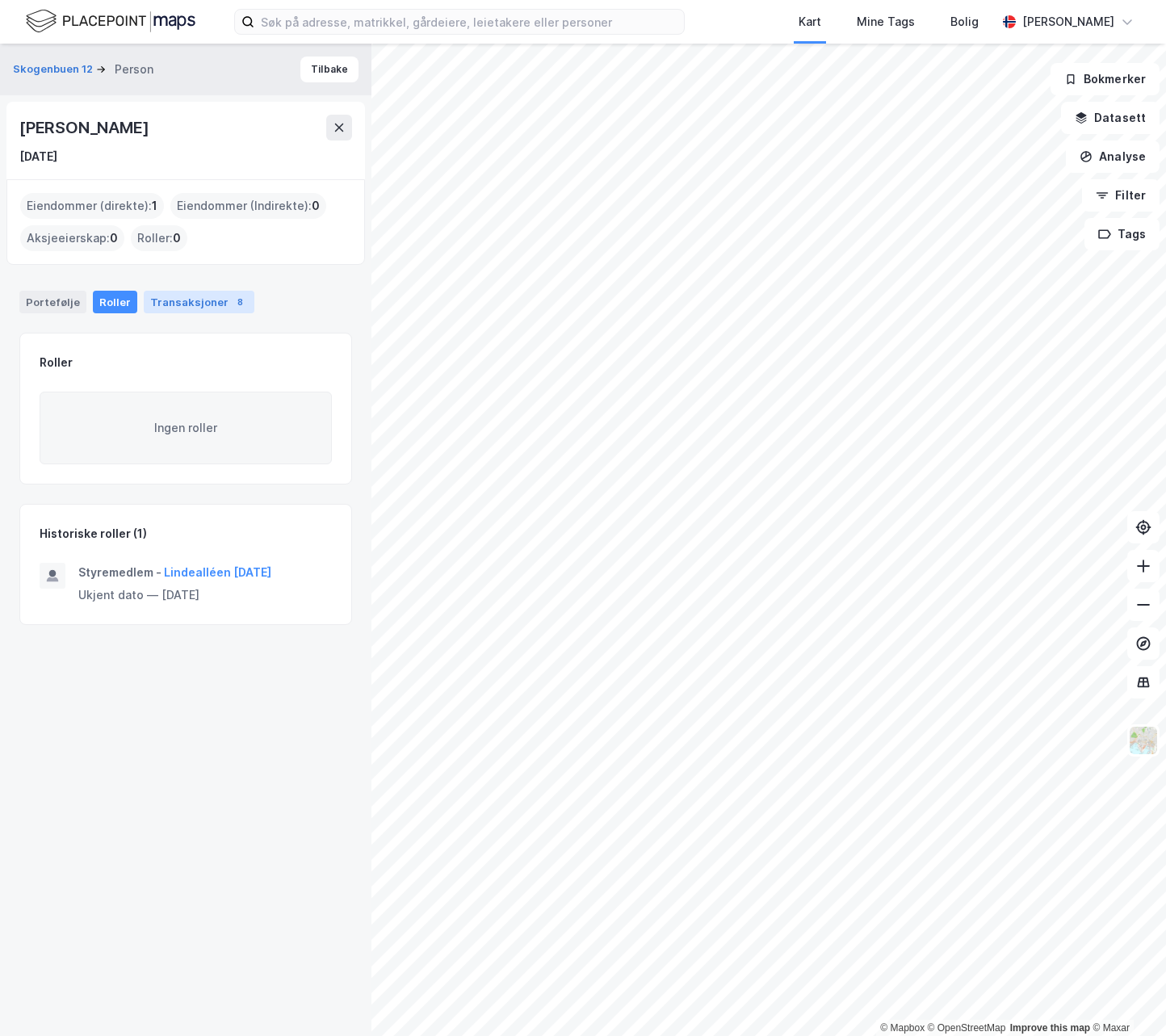
click at [165, 302] on div "Transaksjoner 8" at bounding box center [199, 302] width 111 height 22
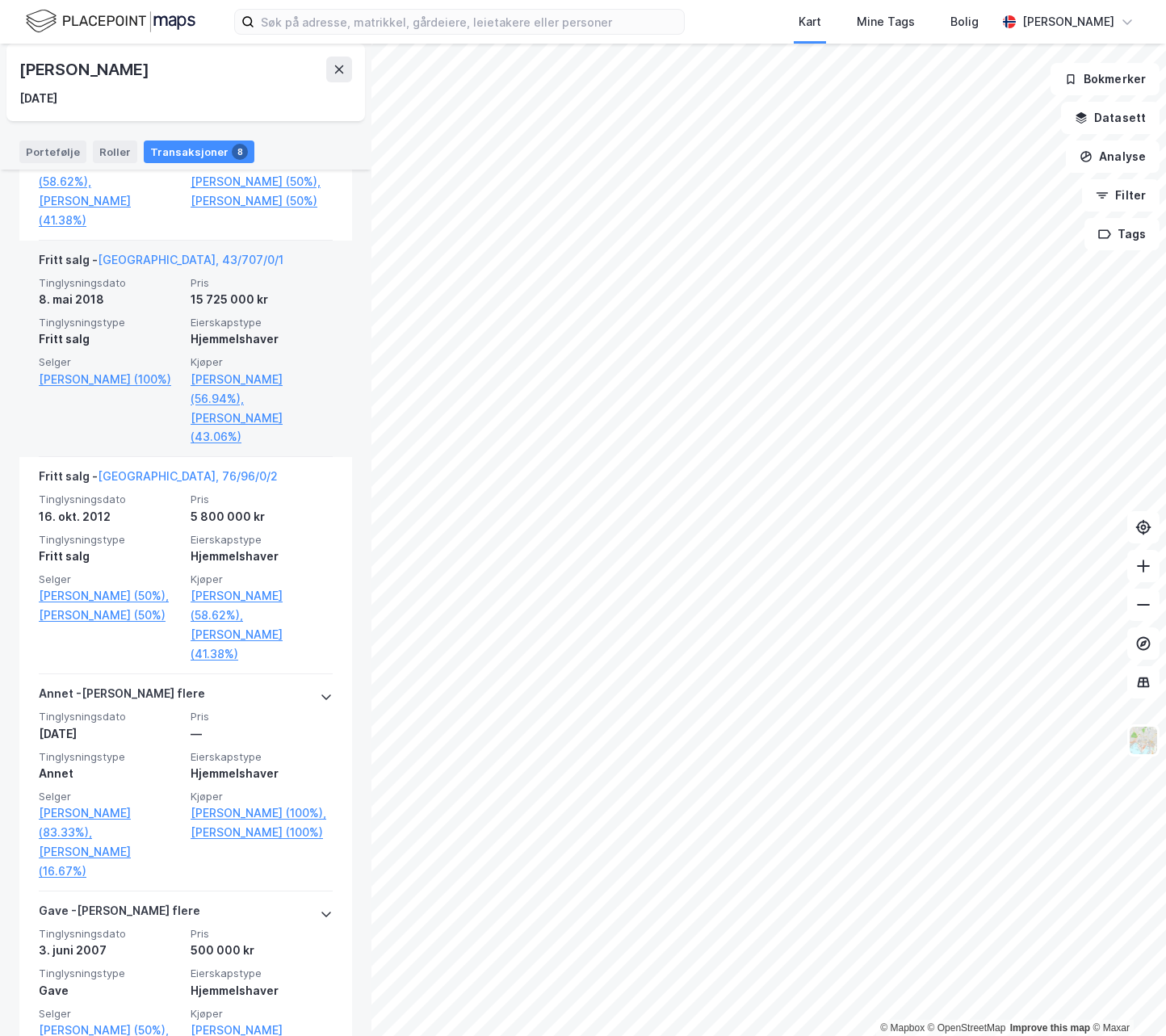
scroll to position [1130, 0]
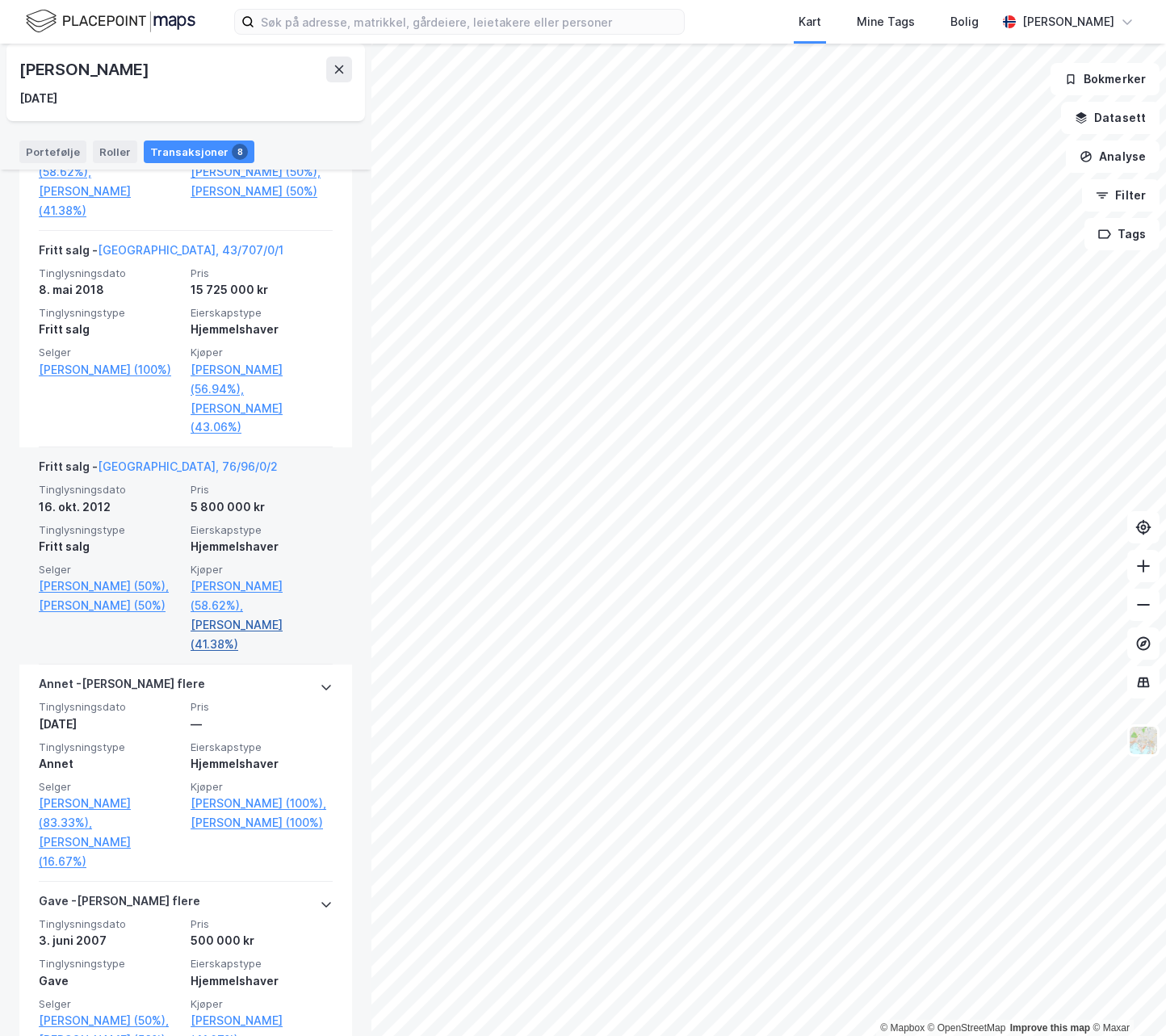
click at [267, 654] on link "Thorvaldsen Geir Hope (41.38%)" at bounding box center [261, 634] width 142 height 39
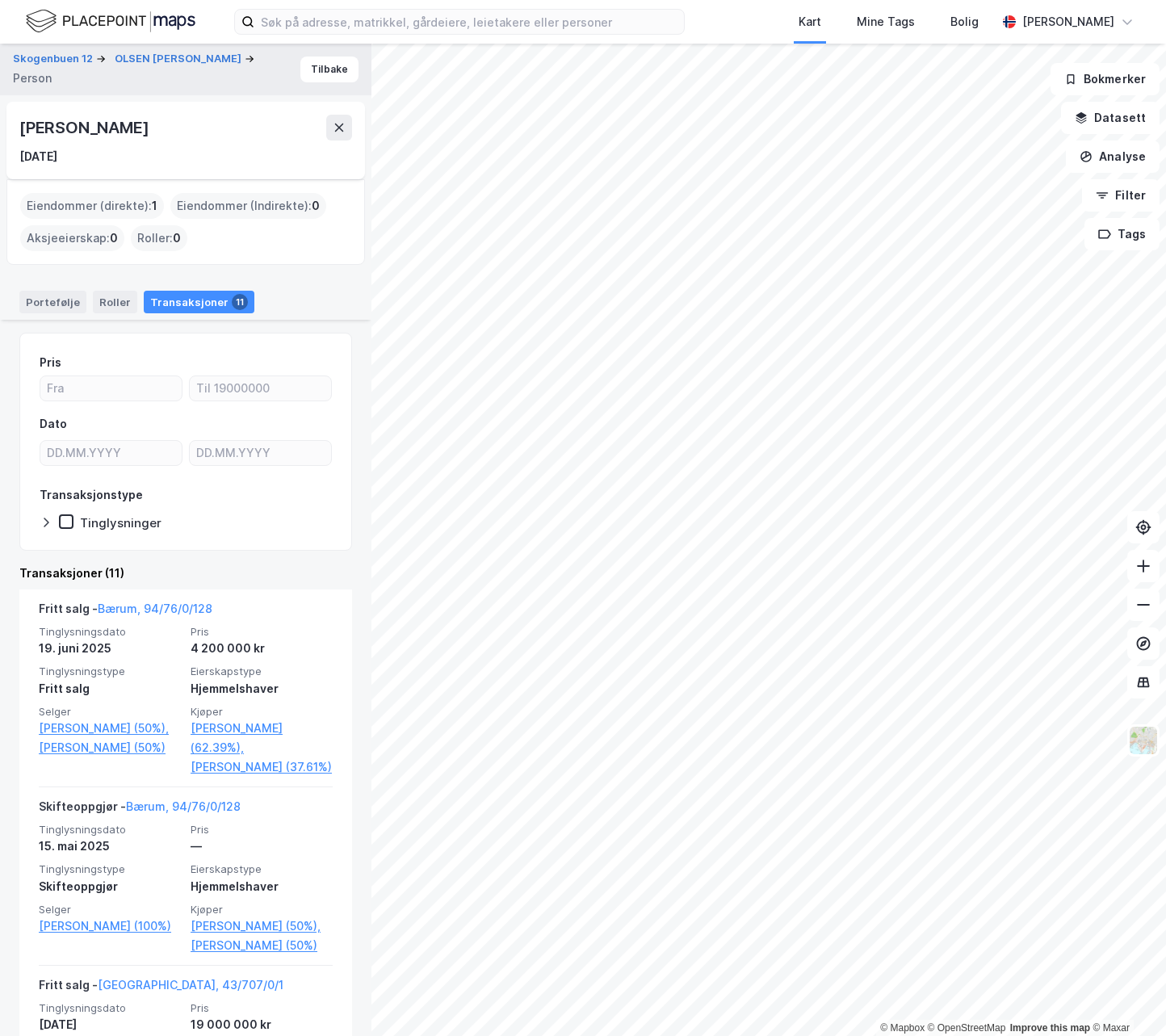
click at [100, 206] on div "Eiendommer (direkte) : 1" at bounding box center [92, 206] width 144 height 26
click at [57, 301] on div "Portefølje" at bounding box center [53, 302] width 67 height 22
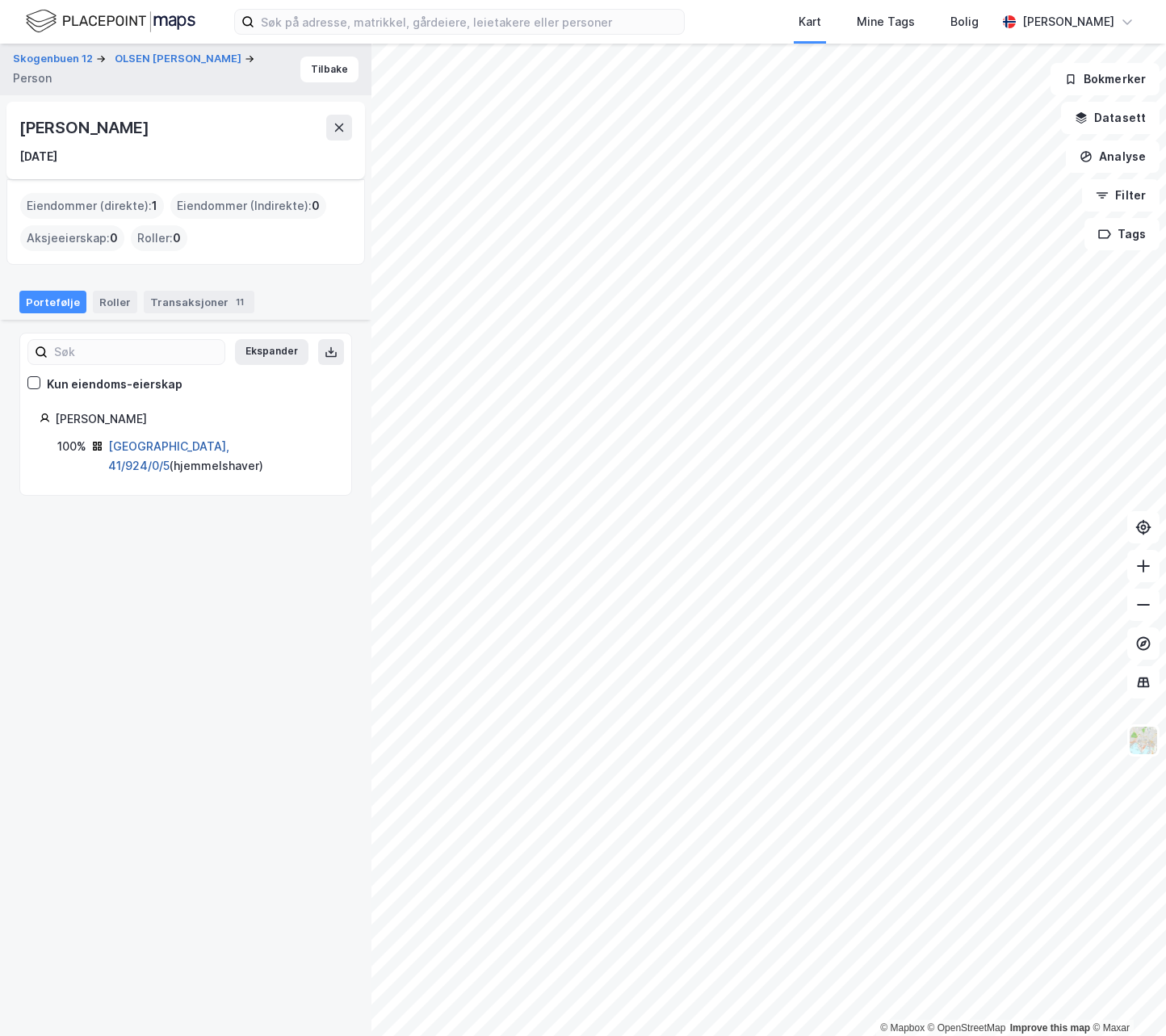
click at [132, 445] on link "Bærum, 41/924/0/5" at bounding box center [168, 456] width 121 height 33
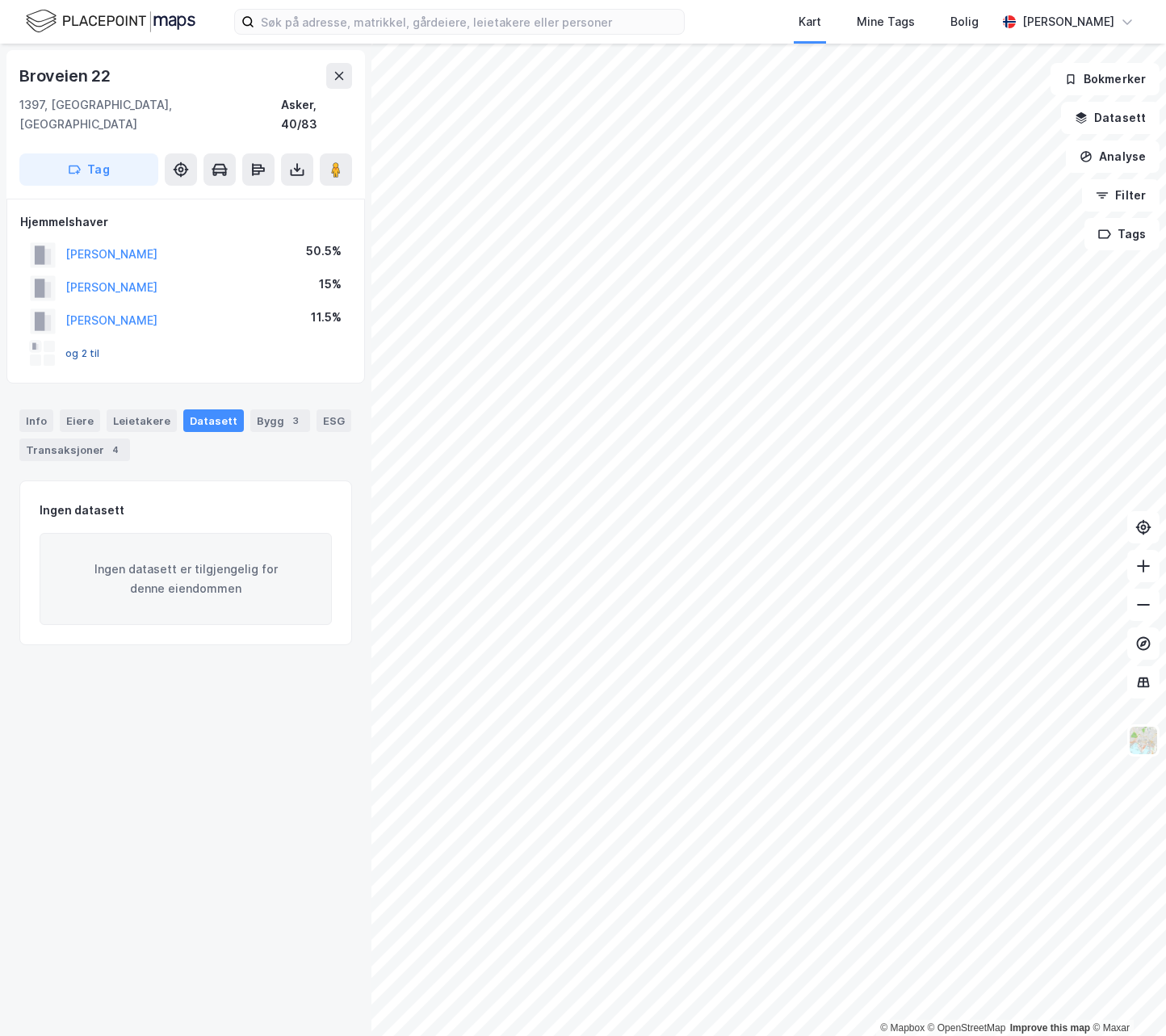
click at [0, 0] on button "og 2 til" at bounding box center [0, 0] width 0 height 0
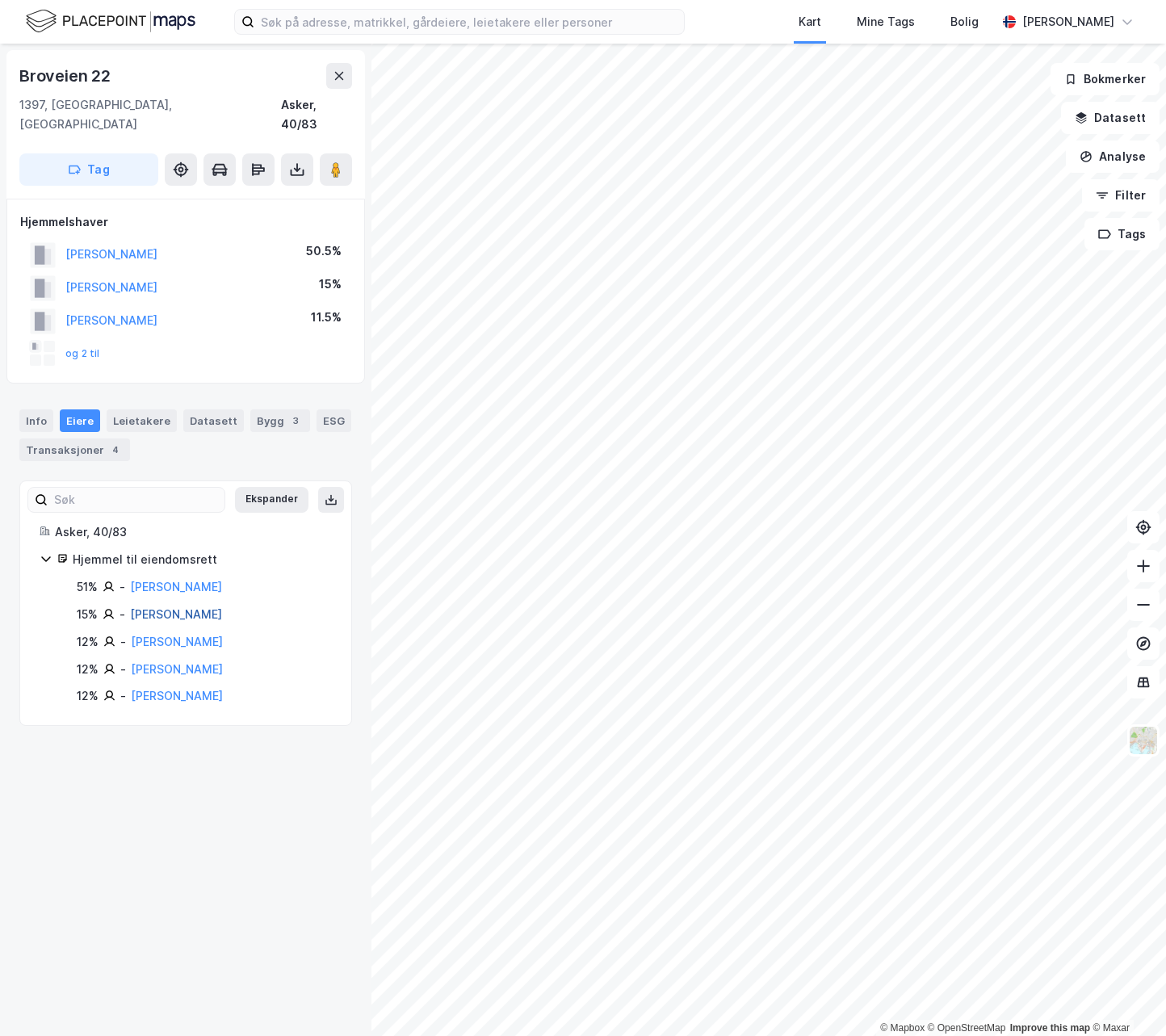
click at [170, 608] on link "[PERSON_NAME]" at bounding box center [176, 614] width 92 height 14
click at [163, 580] on link "[PERSON_NAME]" at bounding box center [176, 586] width 92 height 14
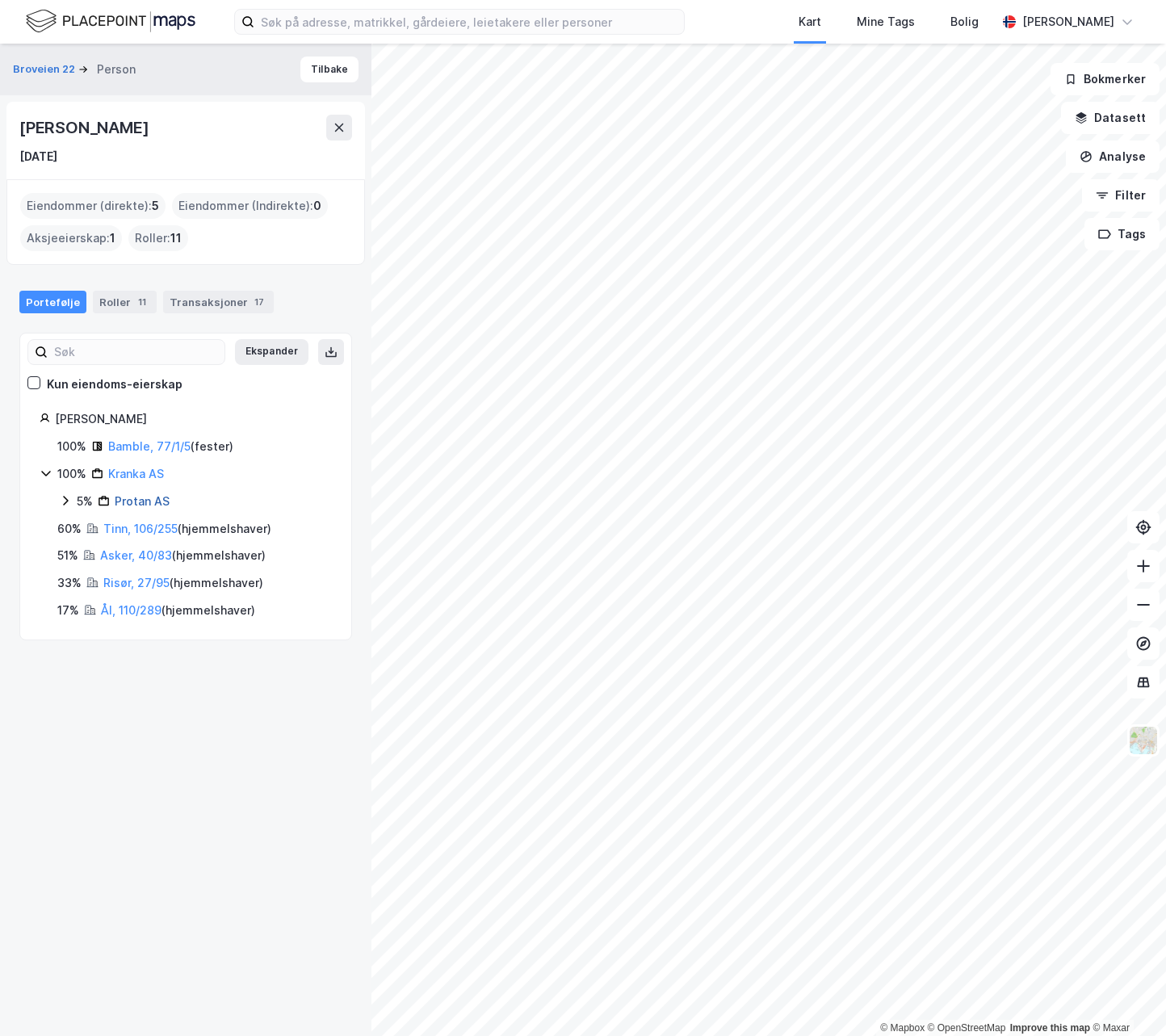
click at [132, 497] on link "Protan AS" at bounding box center [141, 500] width 54 height 14
click at [135, 581] on link "Risør, 27/95" at bounding box center [137, 582] width 66 height 14
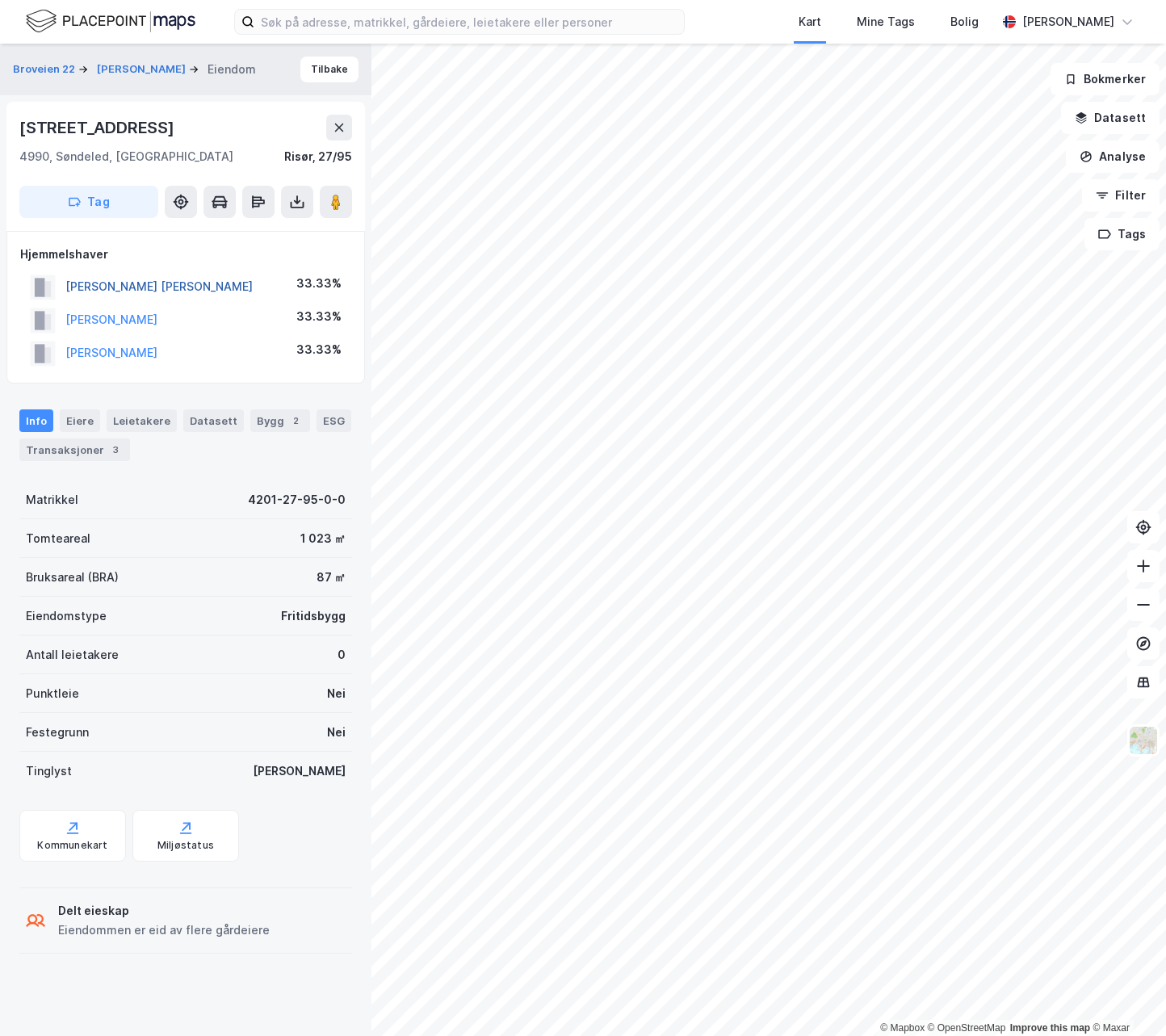
click at [0, 0] on button "[PERSON_NAME] [PERSON_NAME]" at bounding box center [0, 0] width 0 height 0
click at [0, 0] on button "[PERSON_NAME]" at bounding box center [0, 0] width 0 height 0
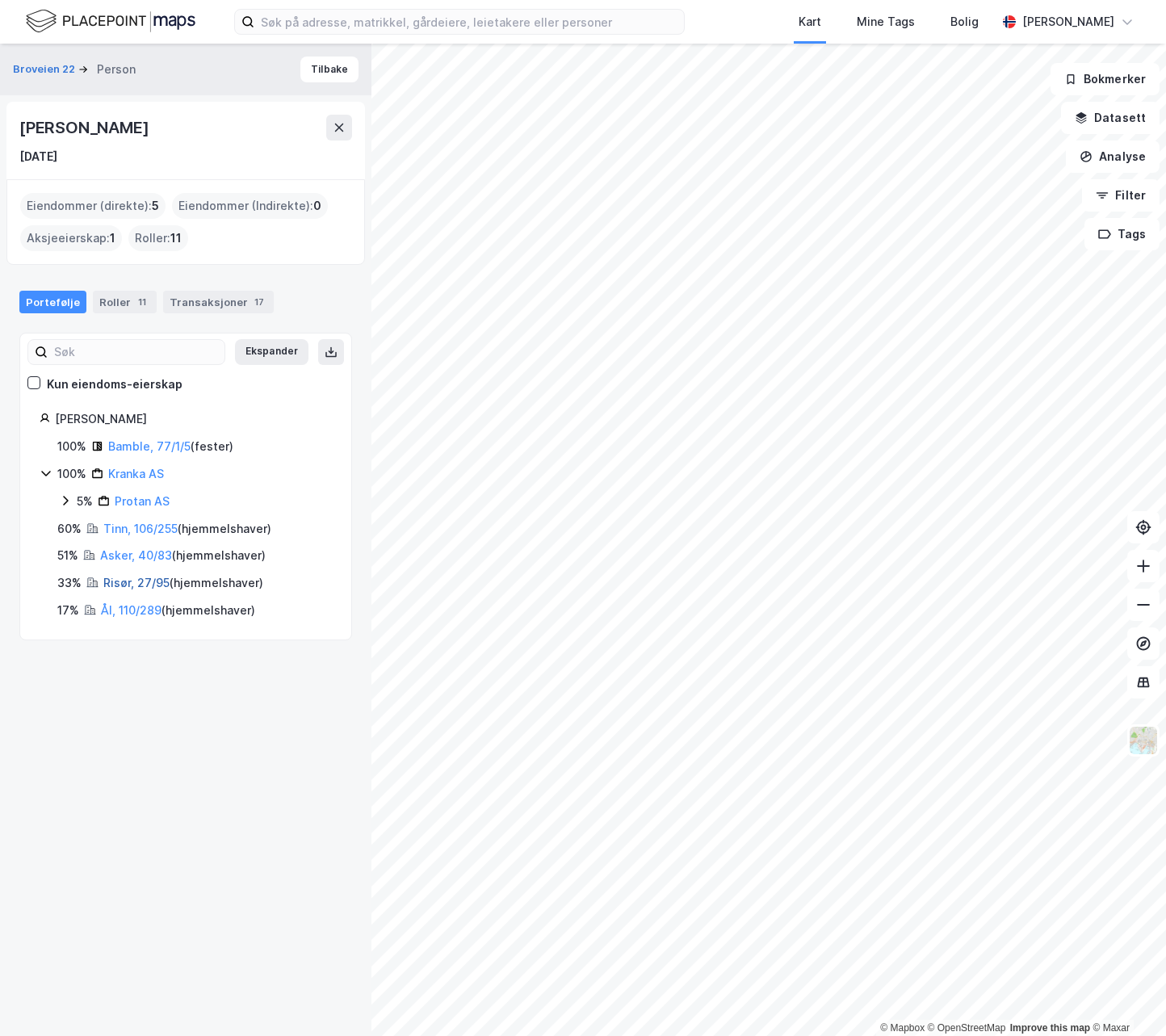
click at [129, 581] on link "Risør, 27/95" at bounding box center [137, 582] width 66 height 14
click at [138, 611] on link "Ål, 110/289" at bounding box center [131, 609] width 61 height 14
click at [124, 444] on link "Bamble, 77/1/5" at bounding box center [149, 446] width 82 height 14
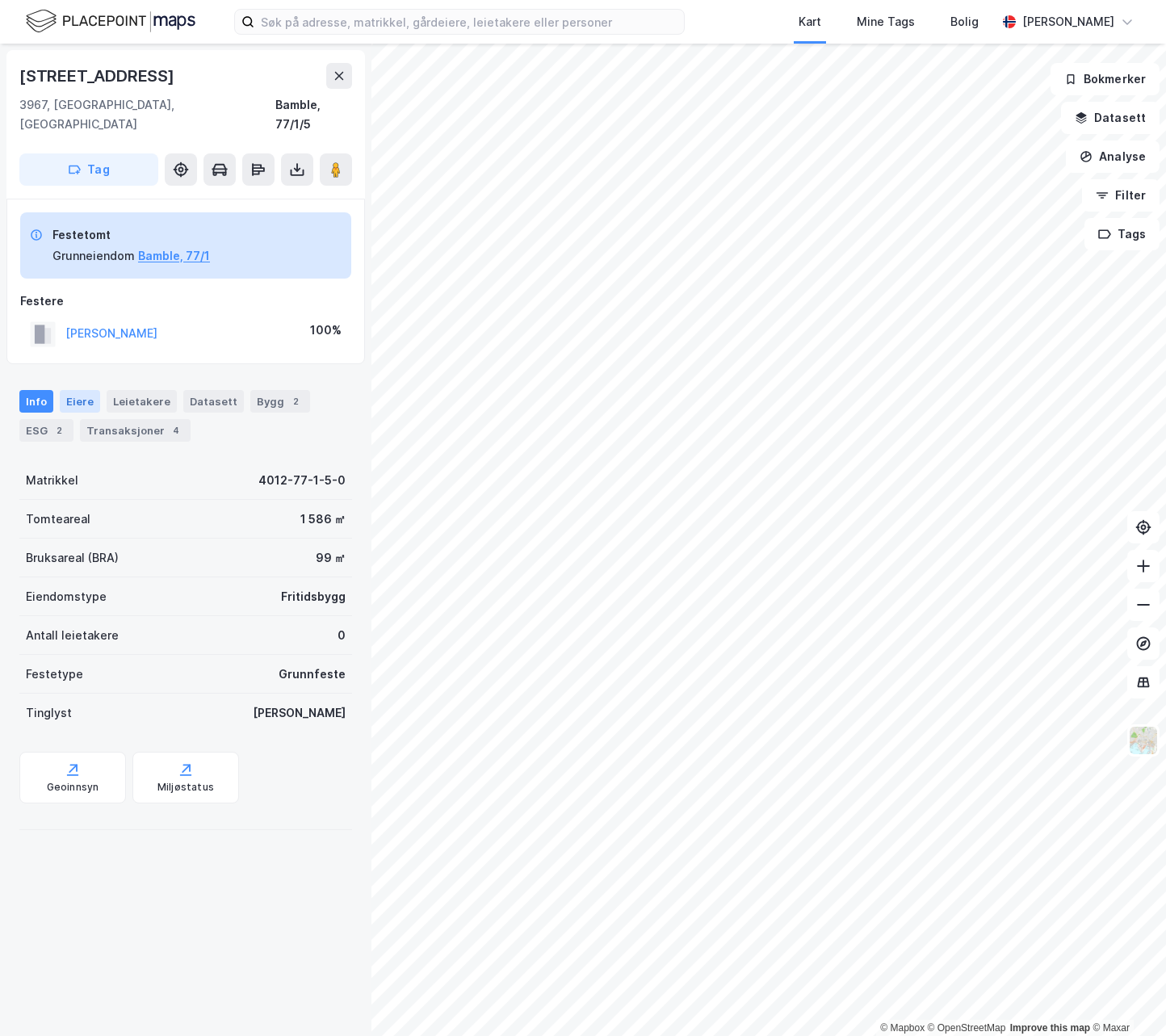
click at [71, 390] on div "Eiere" at bounding box center [80, 401] width 41 height 22
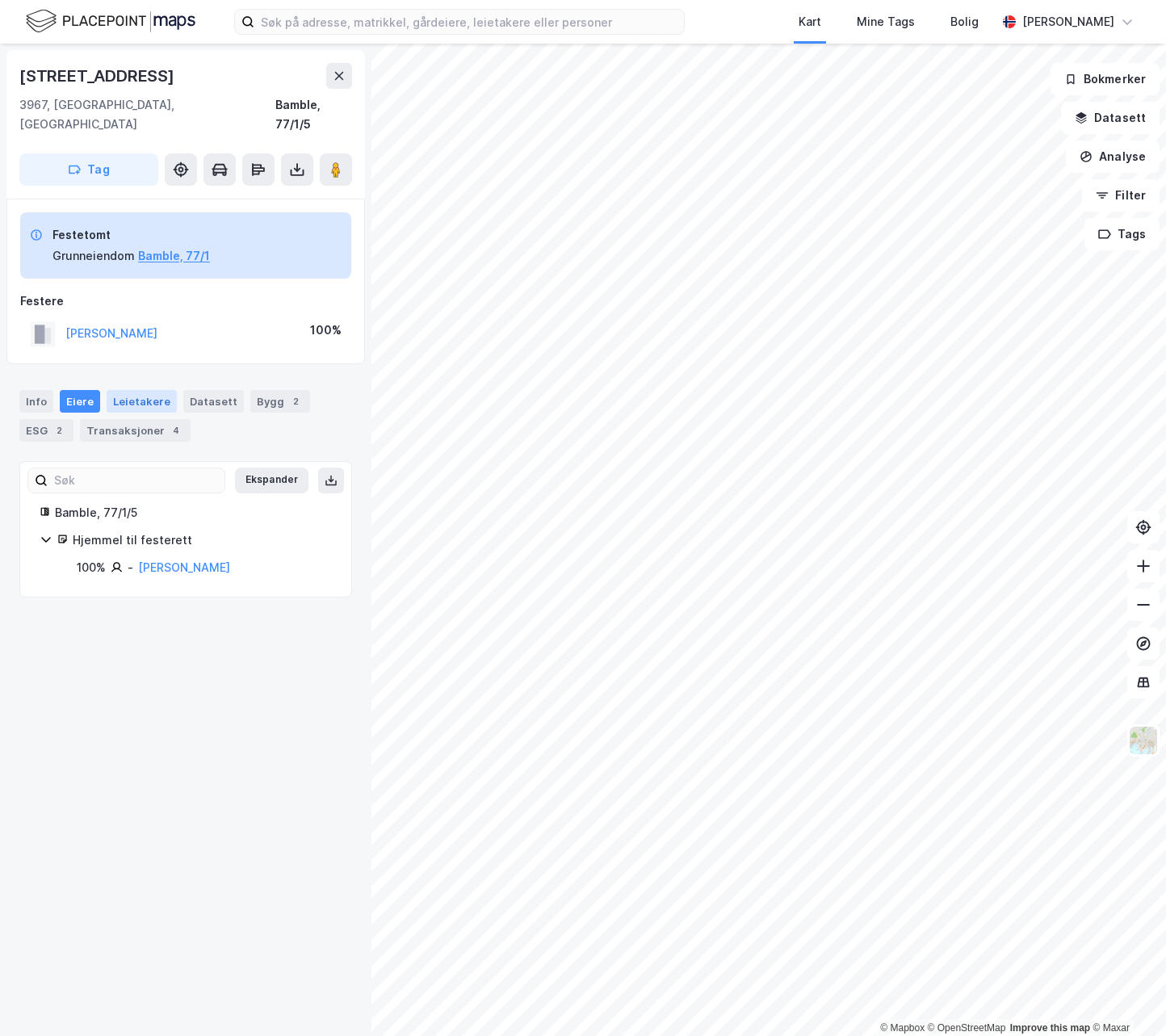
click at [130, 390] on div "Leietakere" at bounding box center [141, 401] width 70 height 22
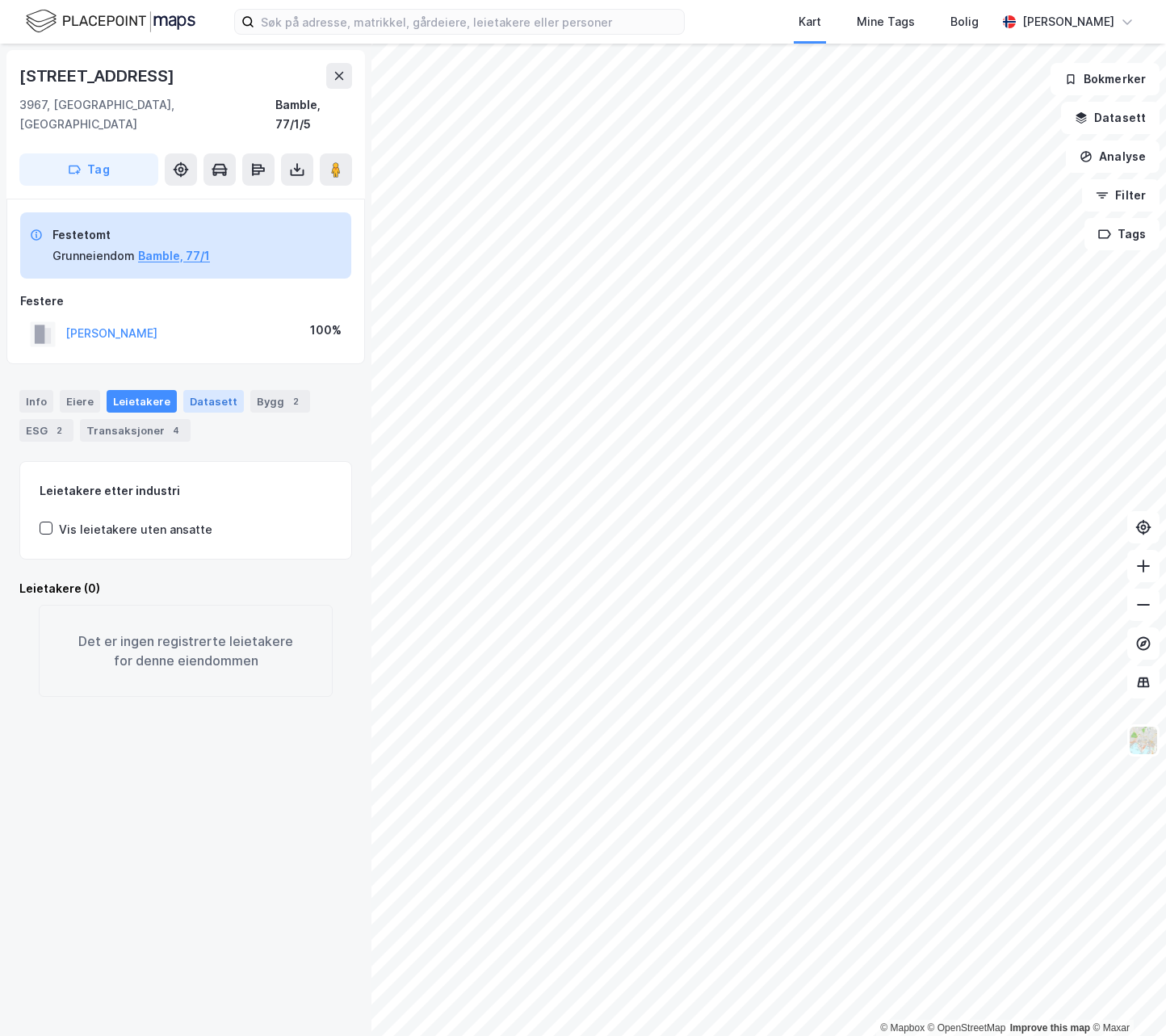
click at [202, 390] on div "Datasett" at bounding box center [213, 401] width 61 height 22
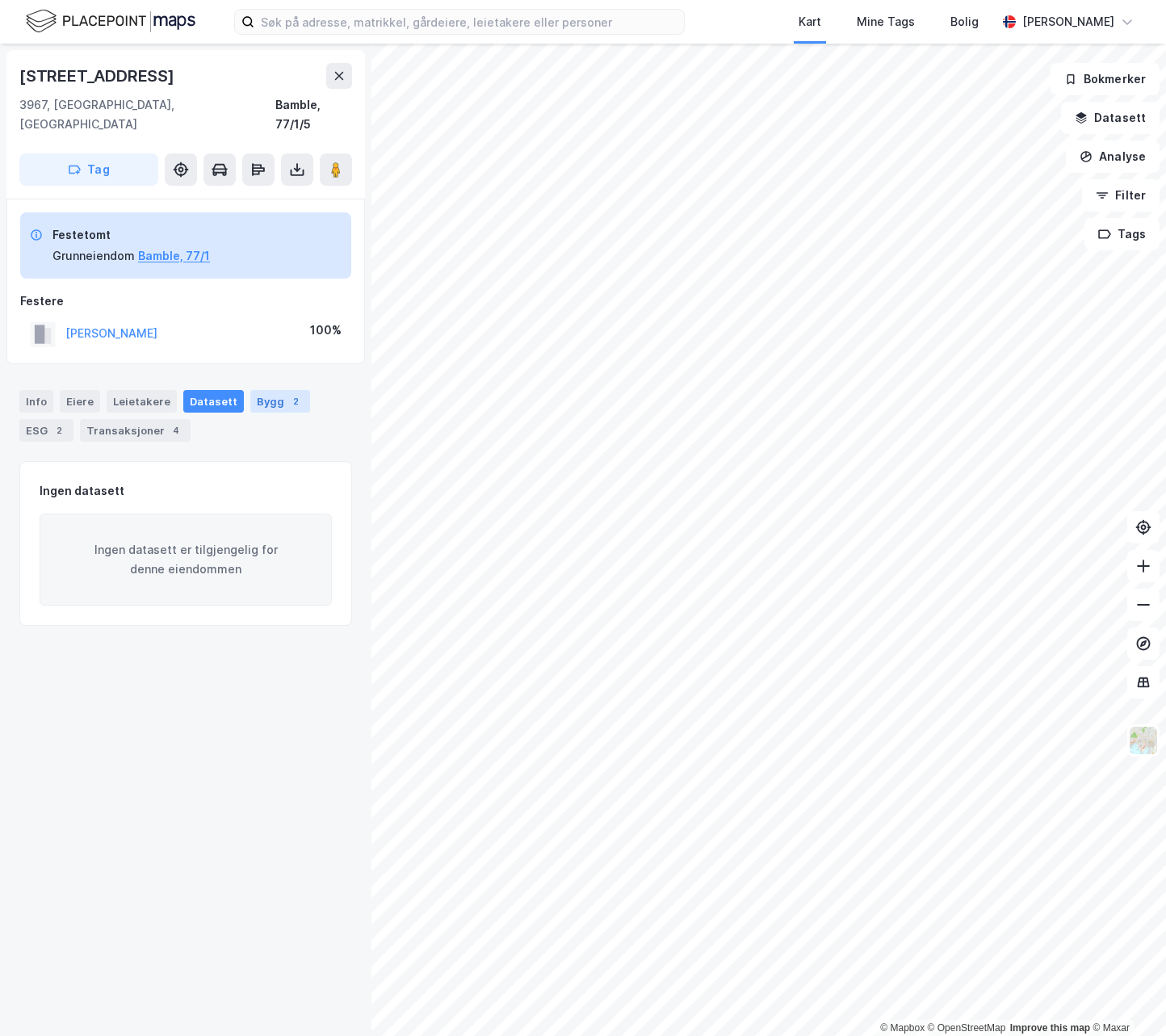
click at [260, 390] on div "Bygg 2" at bounding box center [280, 401] width 60 height 22
